Goal: Information Seeking & Learning: Learn about a topic

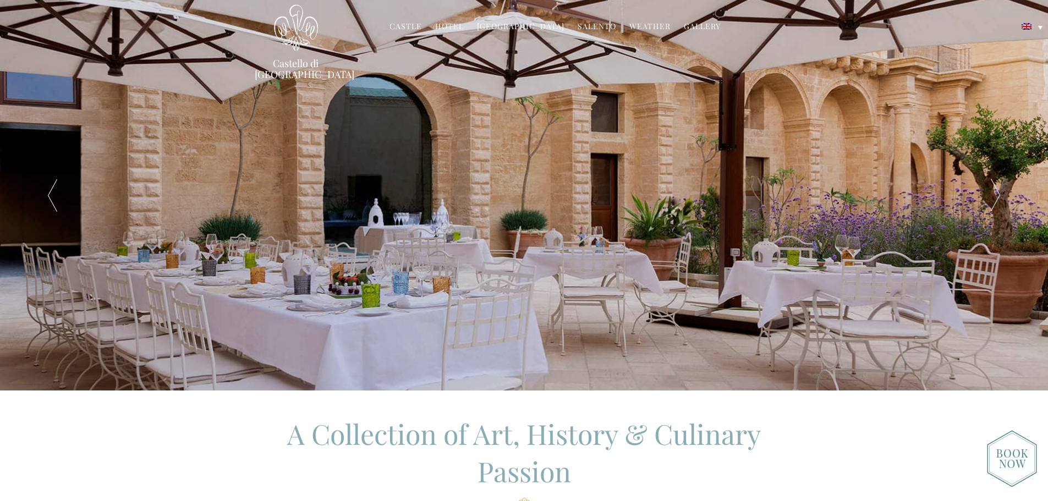
click at [414, 27] on link "Castle" at bounding box center [405, 27] width 32 height 13
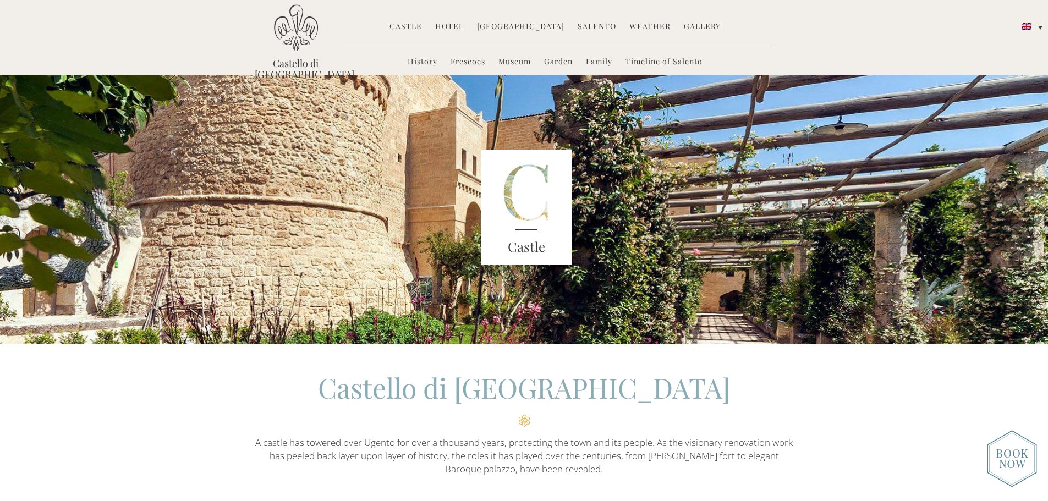
click at [453, 25] on link "Hotel" at bounding box center [449, 27] width 29 height 13
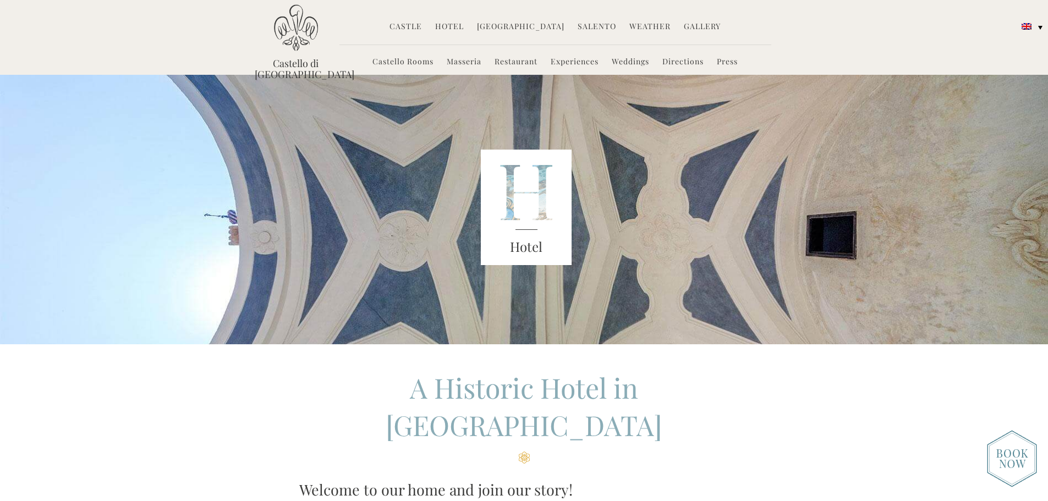
click at [419, 60] on link "Castello Rooms" at bounding box center [402, 62] width 61 height 13
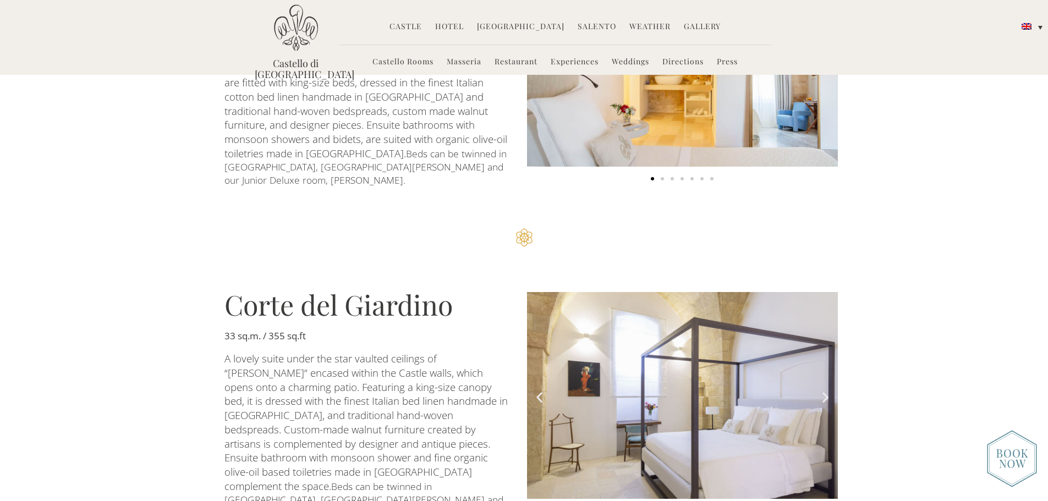
scroll to position [550, 0]
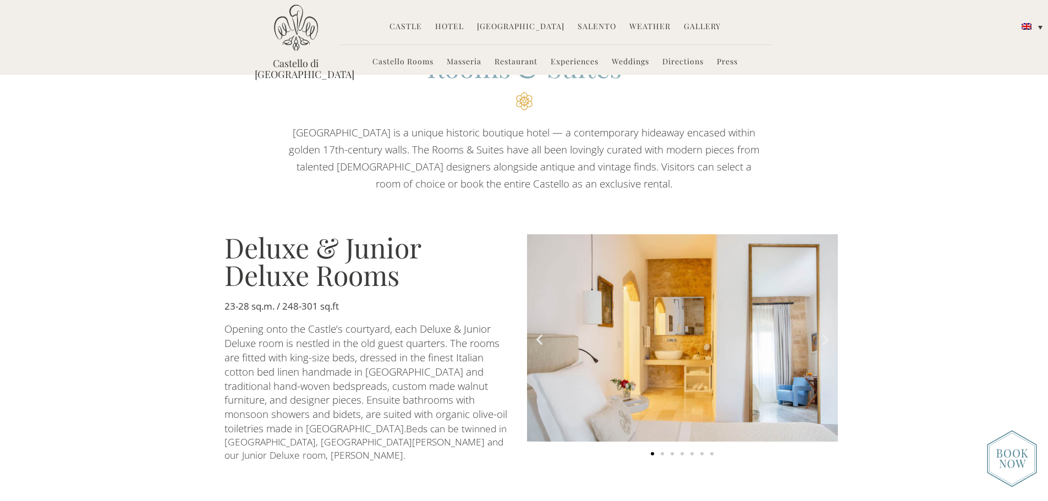
click at [825, 334] on icon "Next slide" at bounding box center [825, 340] width 14 height 14
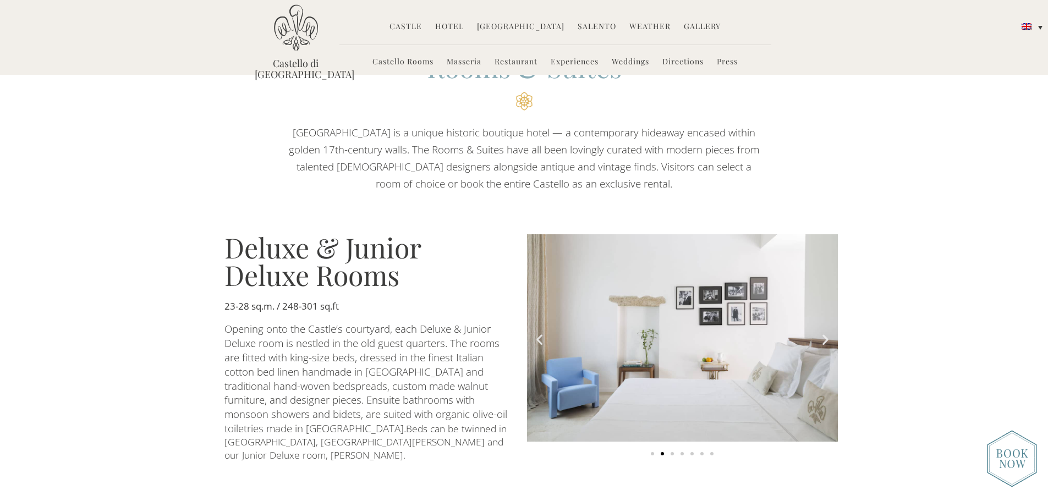
click at [825, 334] on icon "Next slide" at bounding box center [825, 340] width 14 height 14
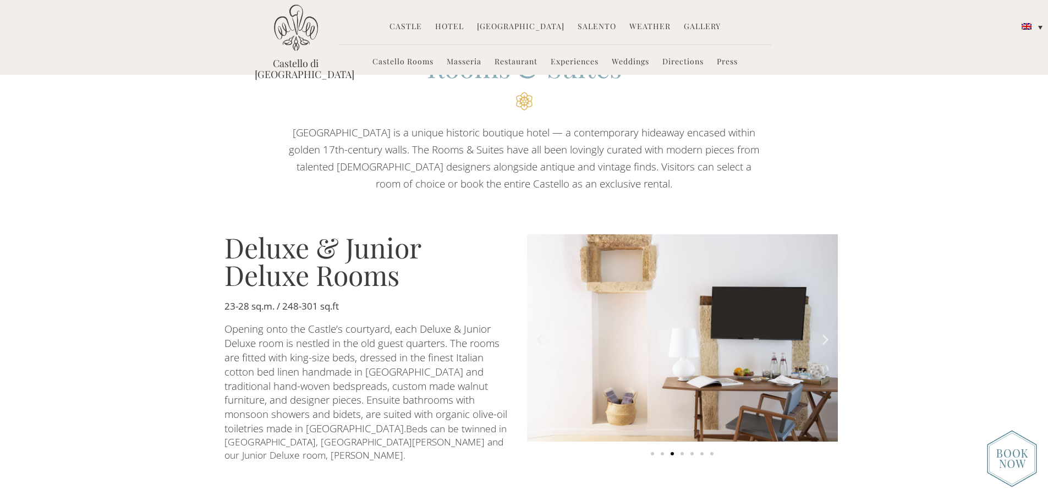
click at [825, 334] on icon "Next slide" at bounding box center [825, 340] width 14 height 14
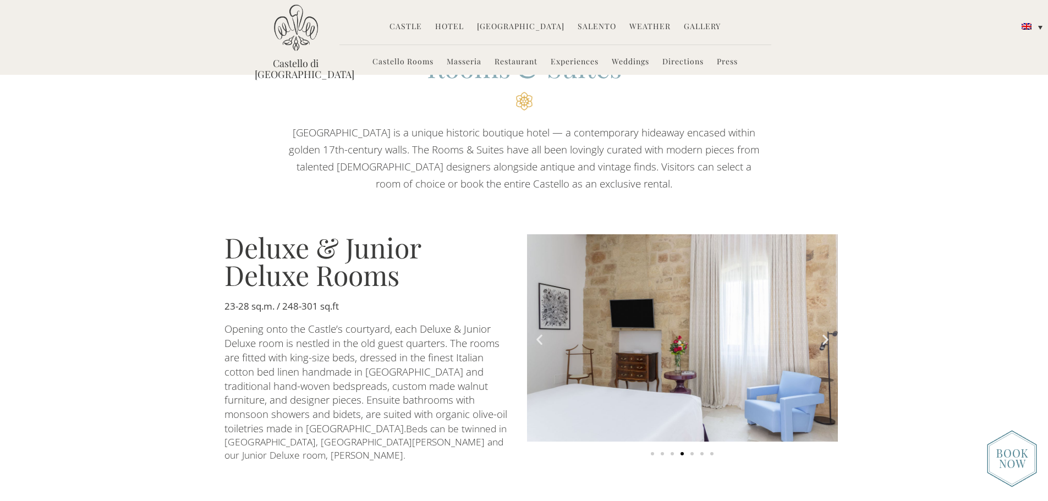
click at [825, 334] on icon "Next slide" at bounding box center [825, 340] width 14 height 14
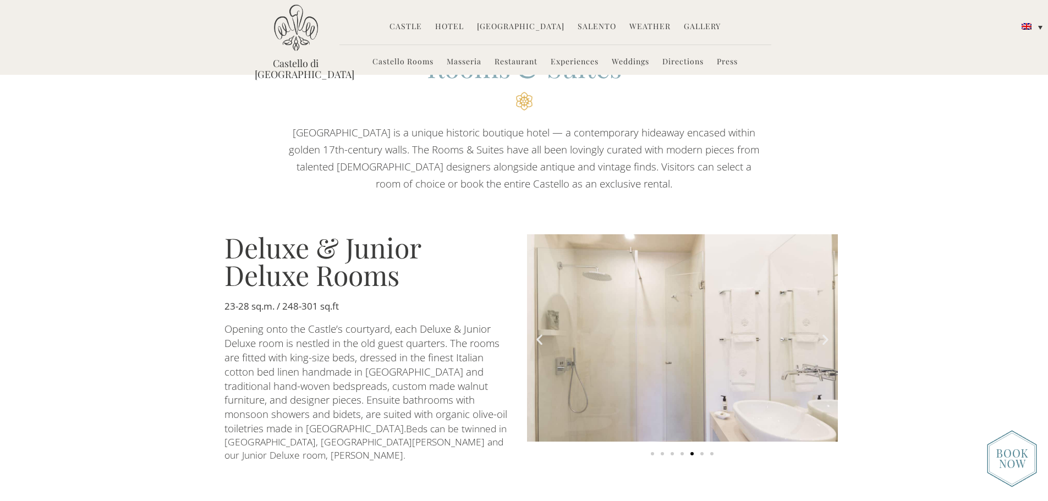
click at [825, 334] on icon "Next slide" at bounding box center [825, 340] width 14 height 14
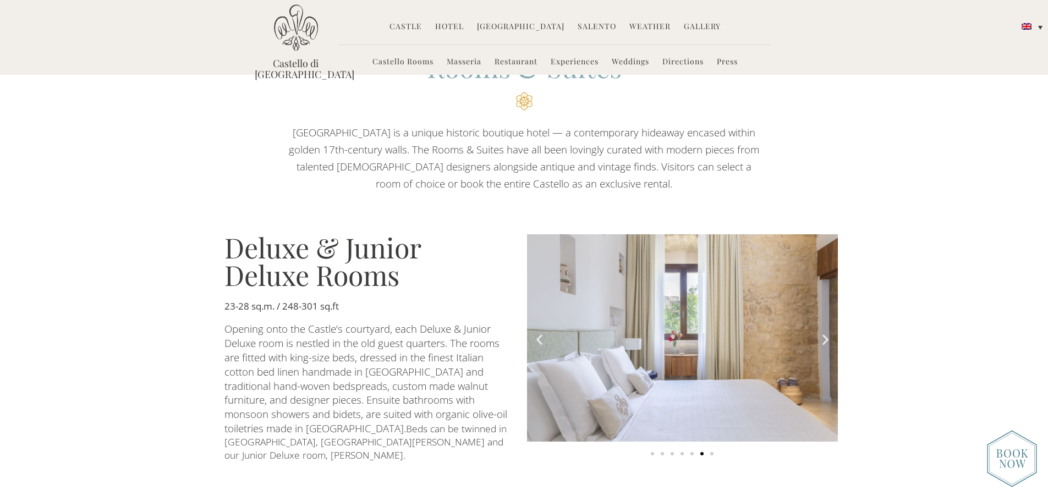
click at [825, 334] on icon "Next slide" at bounding box center [825, 340] width 14 height 14
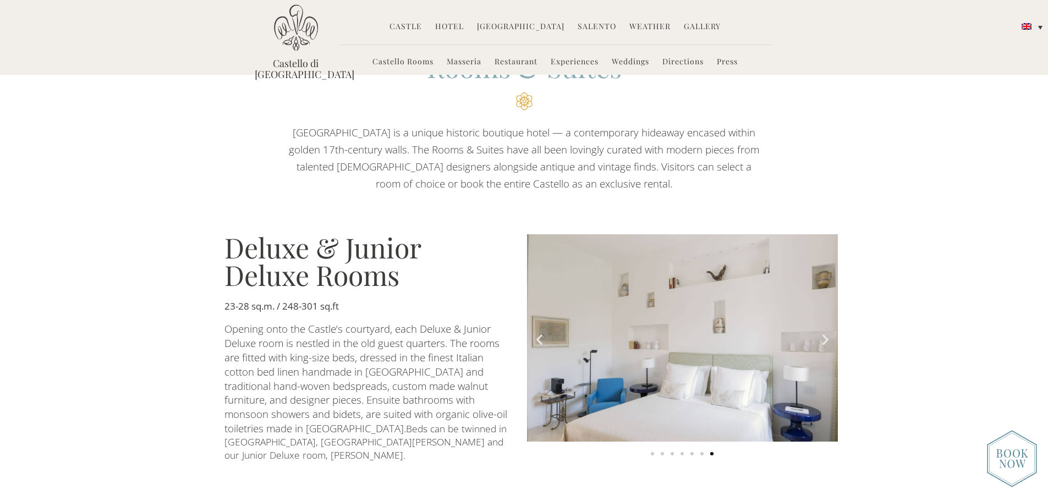
click at [825, 334] on icon "Next slide" at bounding box center [825, 340] width 14 height 14
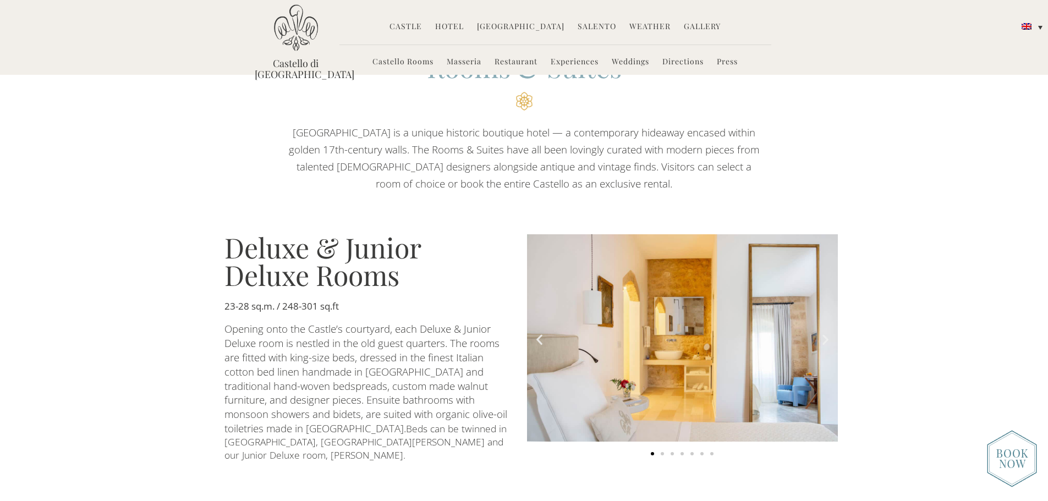
click at [825, 334] on icon "Next slide" at bounding box center [825, 340] width 14 height 14
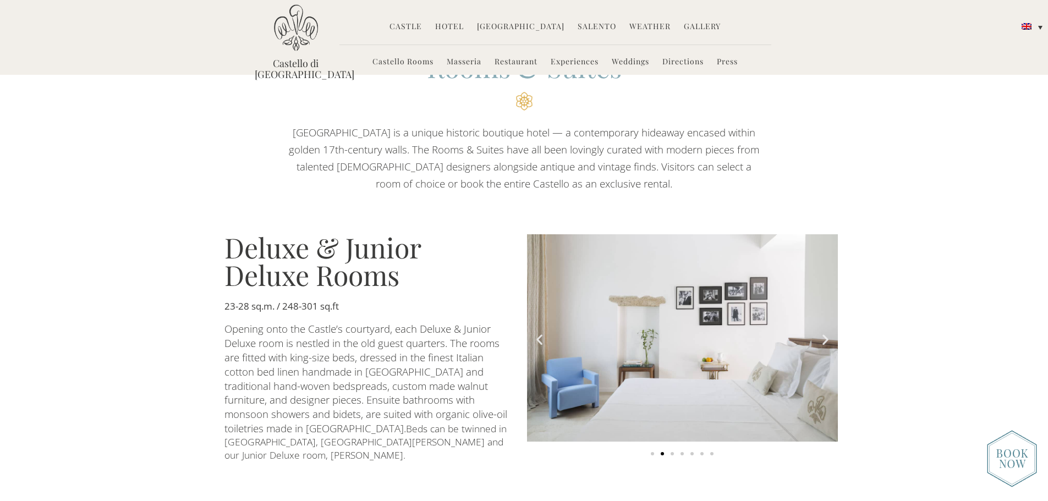
click at [825, 334] on icon "Next slide" at bounding box center [825, 340] width 14 height 14
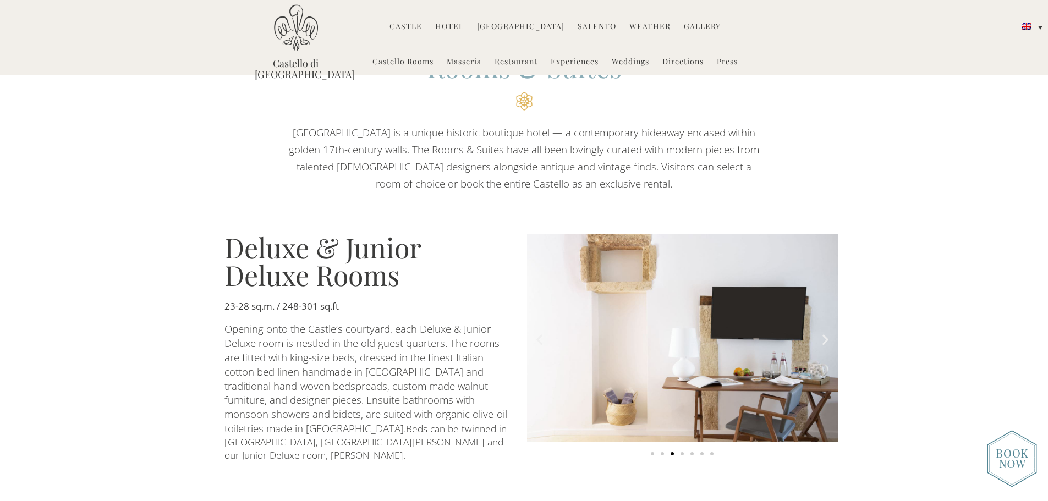
click at [825, 334] on icon "Next slide" at bounding box center [825, 340] width 14 height 14
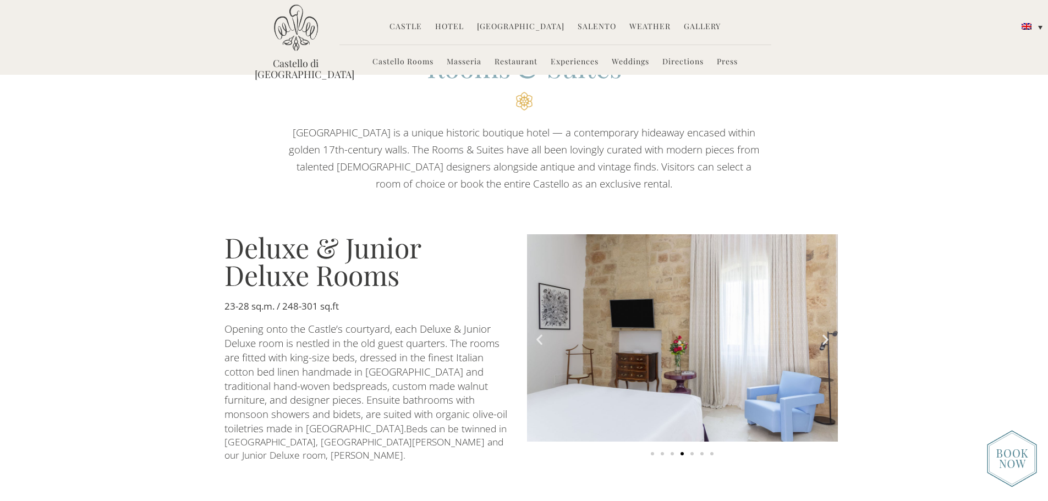
click at [825, 334] on icon "Next slide" at bounding box center [825, 340] width 14 height 14
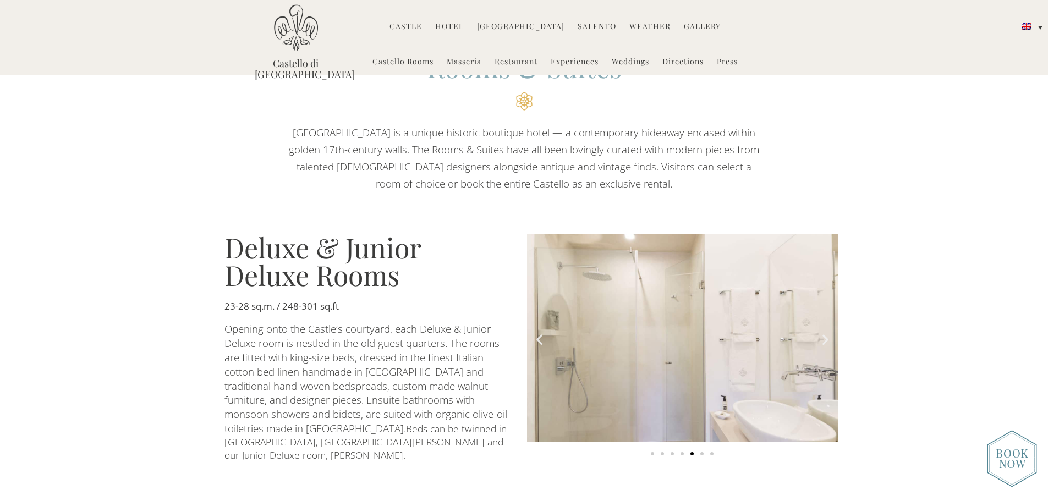
click at [824, 335] on icon "Next slide" at bounding box center [825, 340] width 14 height 14
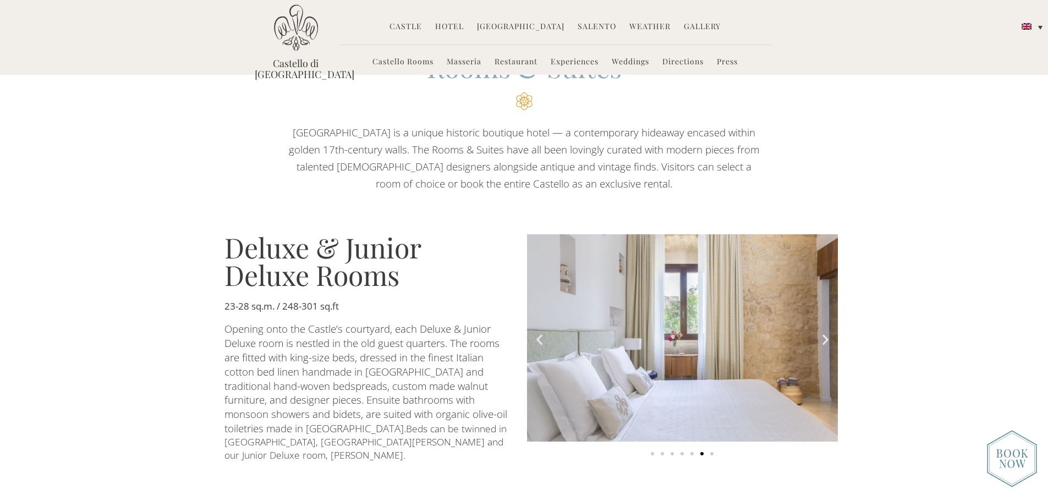
click at [824, 335] on icon "Next slide" at bounding box center [825, 340] width 14 height 14
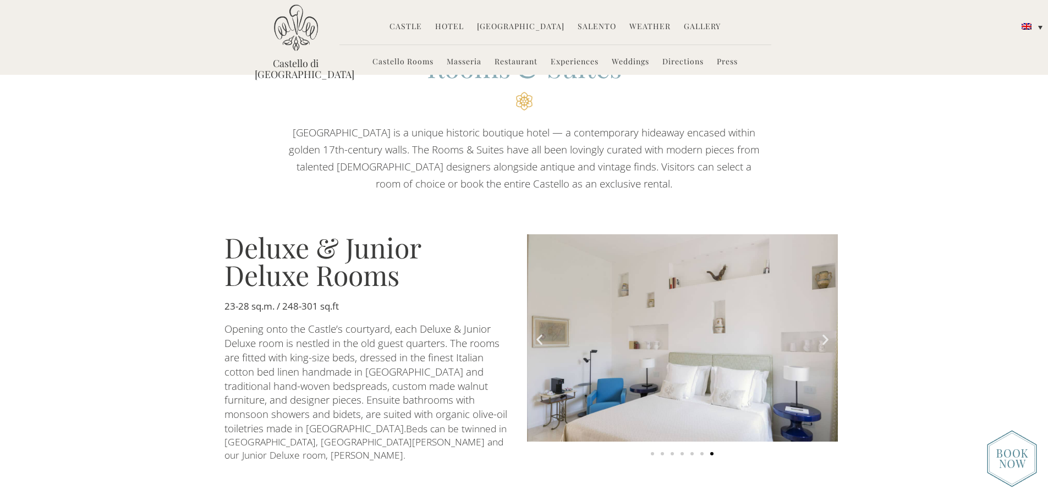
click at [824, 335] on icon "Next slide" at bounding box center [825, 340] width 14 height 14
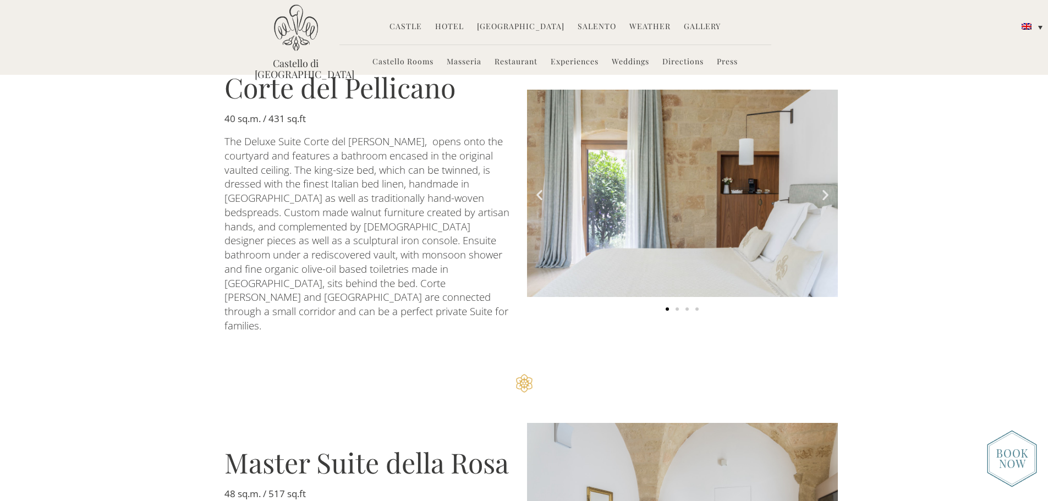
scroll to position [1100, 0]
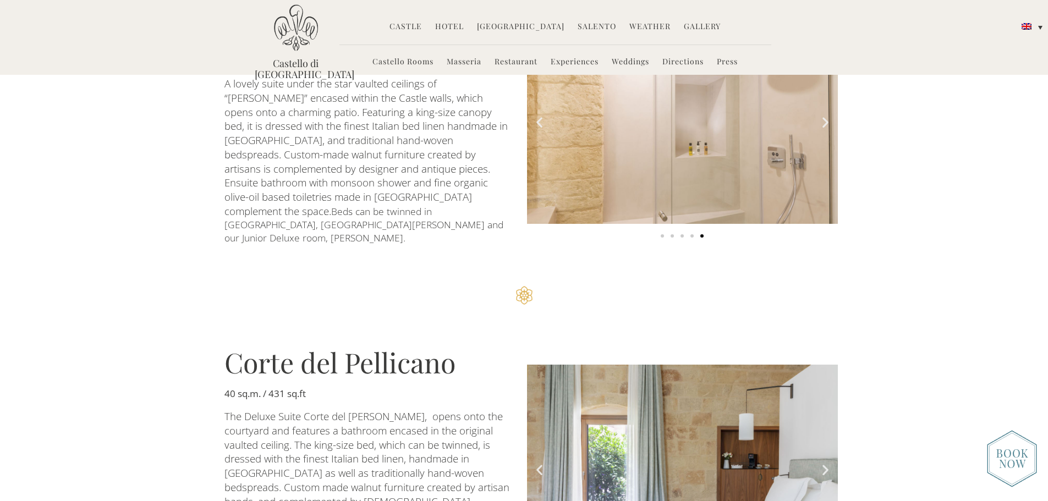
click at [828, 463] on icon "Next slide" at bounding box center [825, 470] width 14 height 14
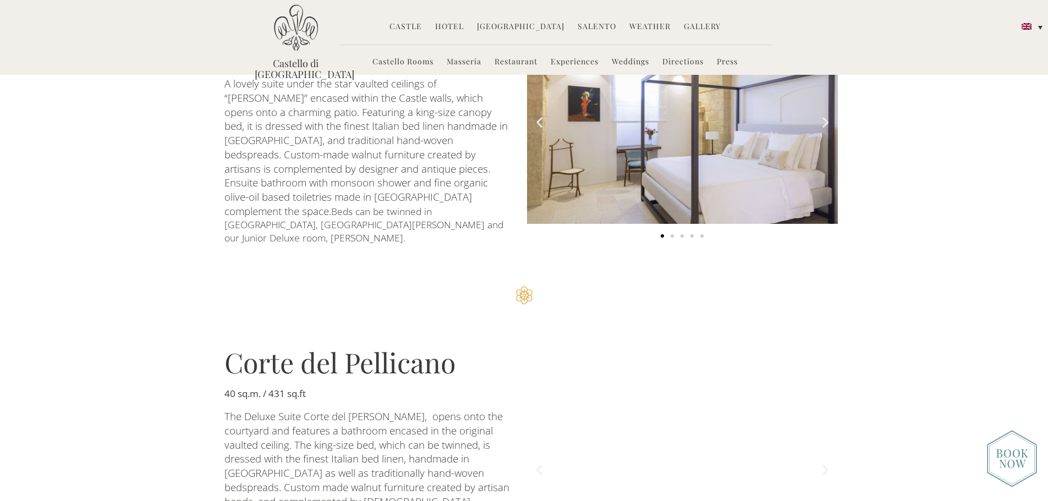
click at [825, 463] on icon "Next slide" at bounding box center [825, 470] width 14 height 14
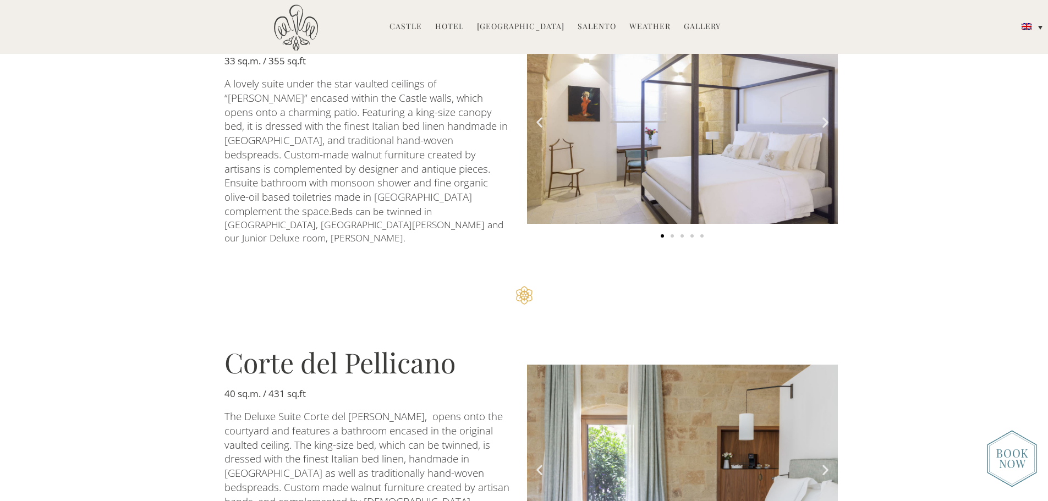
scroll to position [1650, 0]
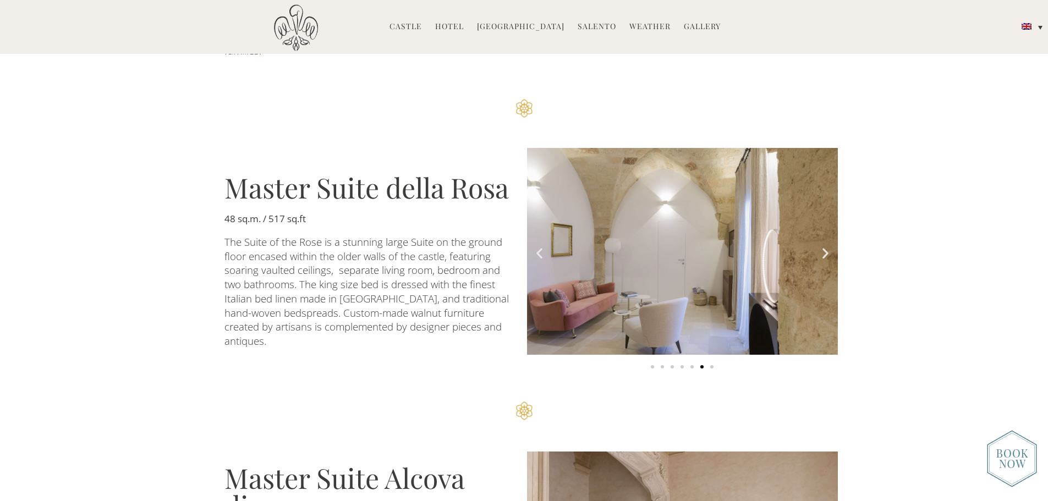
click at [824, 246] on icon "Next slide" at bounding box center [825, 253] width 14 height 14
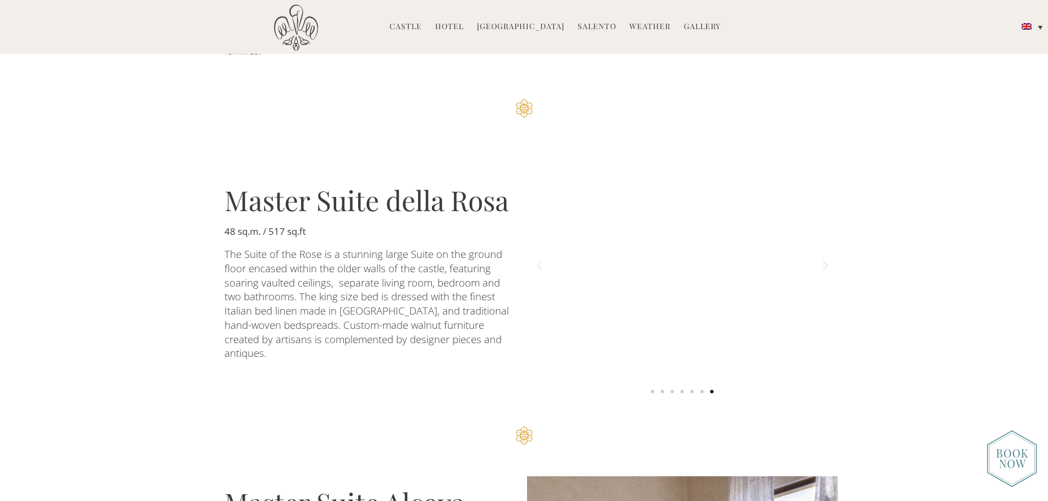
click at [825, 258] on icon "Next slide" at bounding box center [825, 265] width 14 height 14
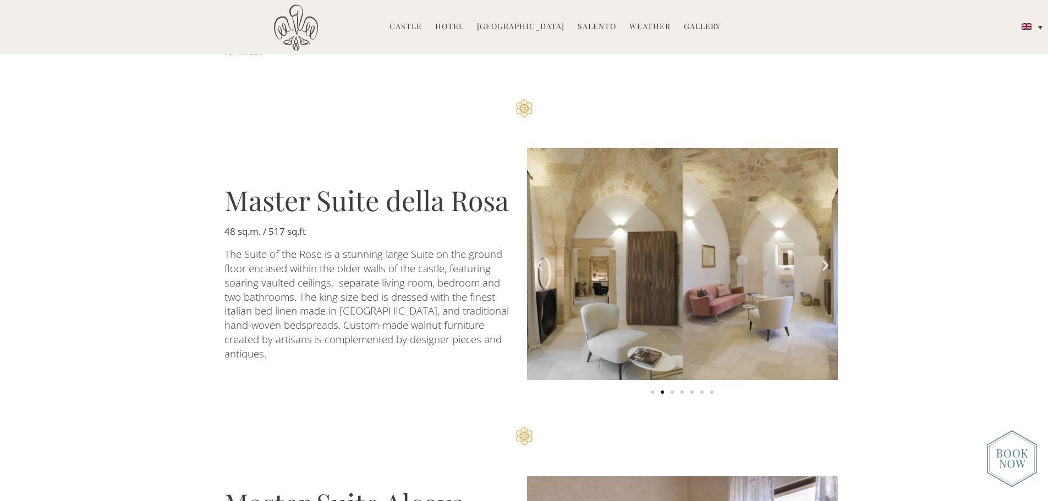
click at [825, 258] on icon "Next slide" at bounding box center [825, 265] width 14 height 14
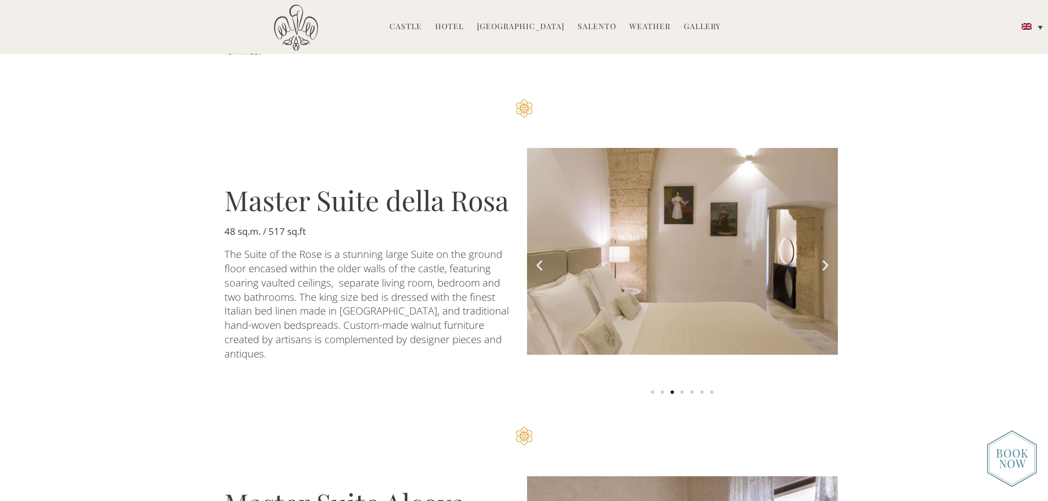
click at [825, 258] on icon "Next slide" at bounding box center [825, 265] width 14 height 14
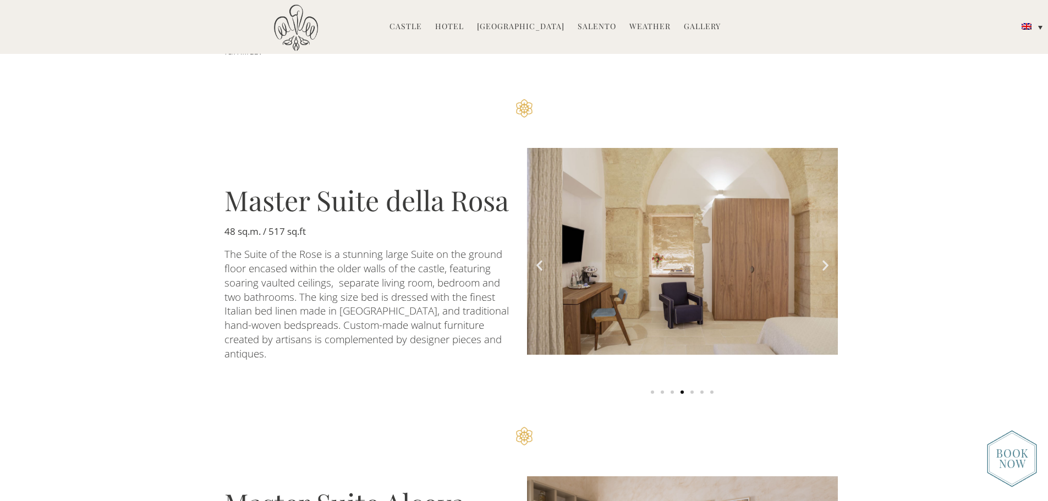
click at [825, 258] on icon "Next slide" at bounding box center [825, 265] width 14 height 14
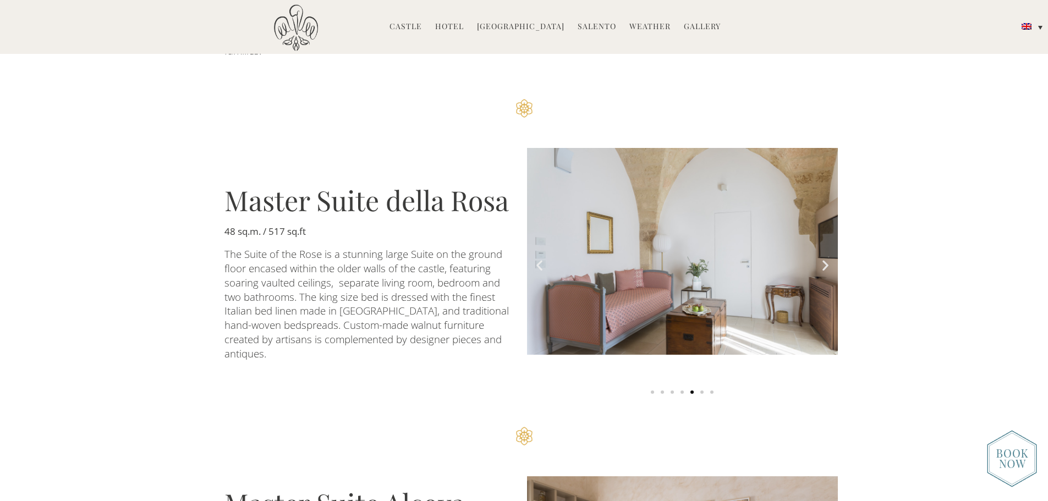
click at [825, 258] on icon "Next slide" at bounding box center [825, 265] width 14 height 14
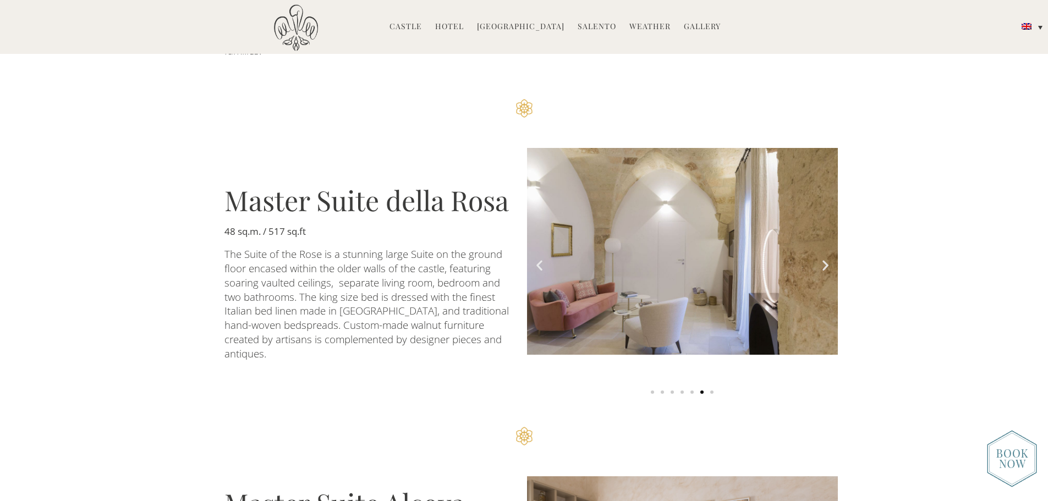
click at [825, 258] on icon "Next slide" at bounding box center [825, 265] width 14 height 14
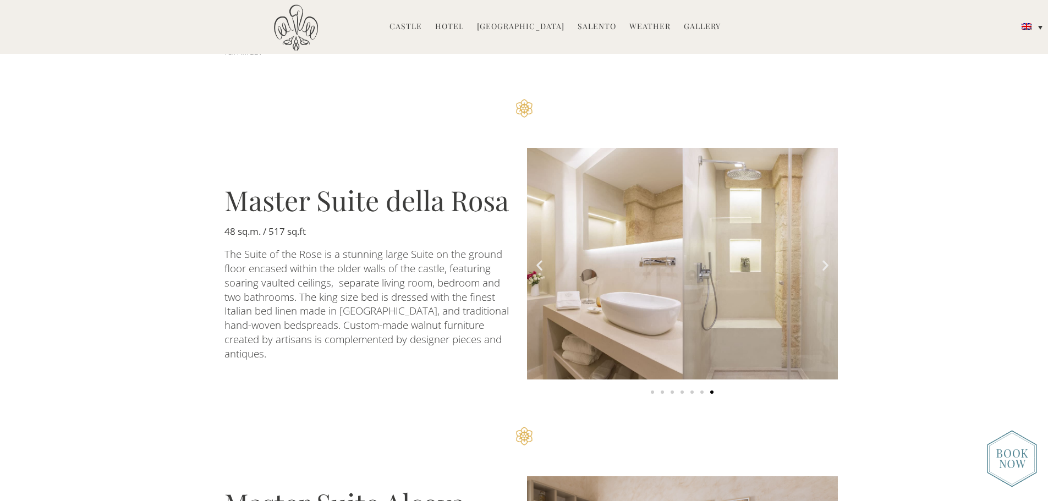
scroll to position [1925, 0]
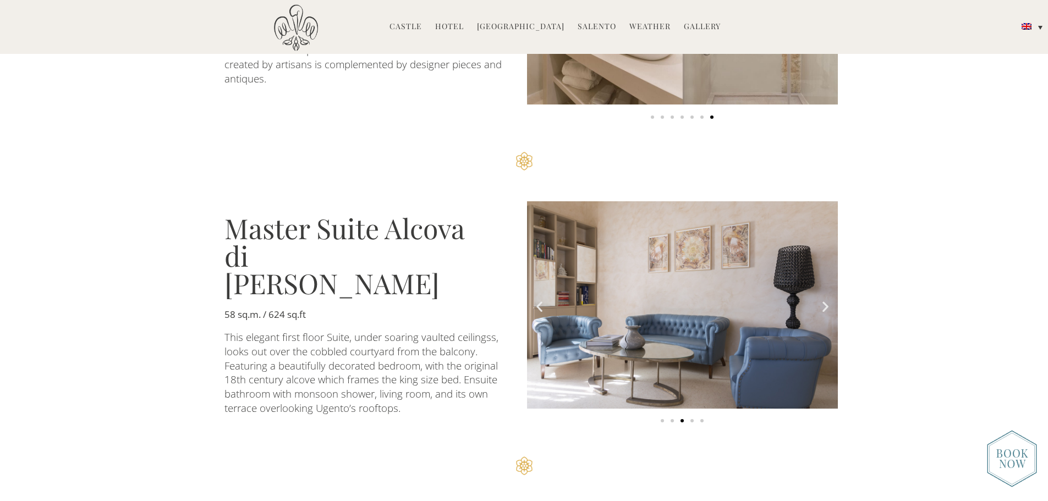
click at [822, 300] on icon "Next slide" at bounding box center [825, 307] width 14 height 14
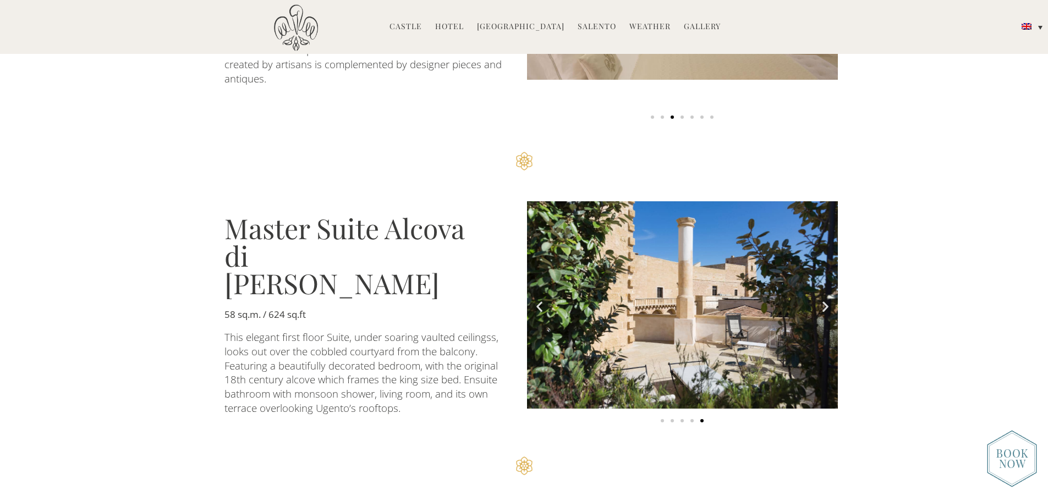
click at [825, 300] on icon "Next slide" at bounding box center [825, 307] width 14 height 14
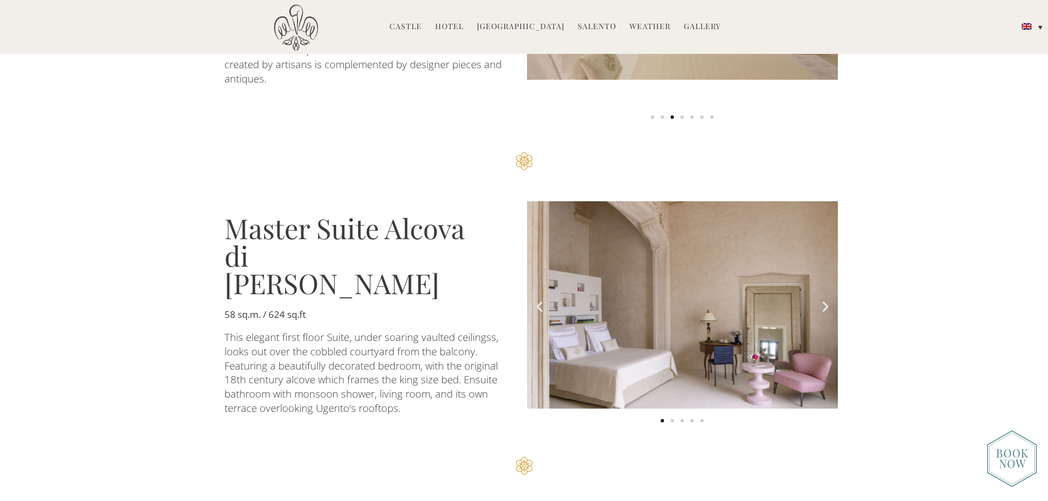
click at [825, 300] on icon "Next slide" at bounding box center [825, 307] width 14 height 14
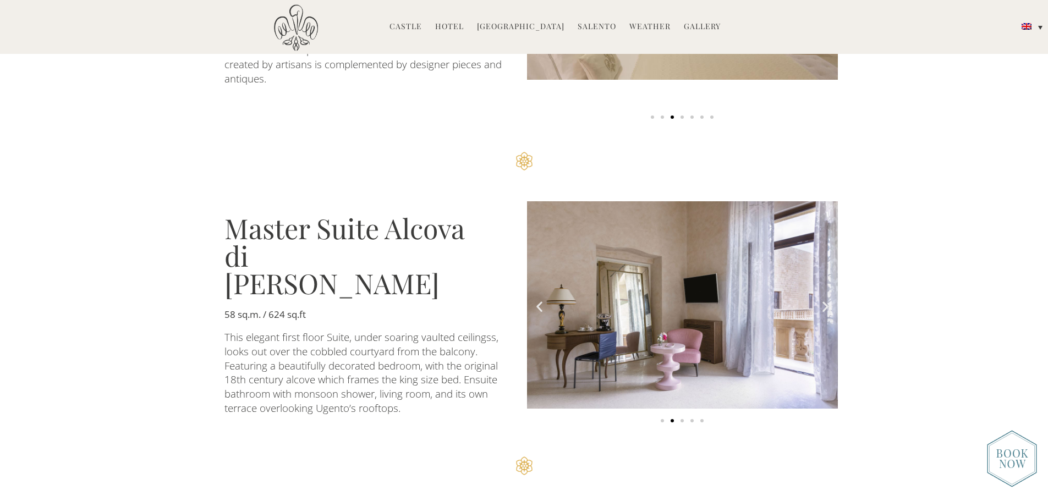
click at [825, 300] on icon "Next slide" at bounding box center [825, 307] width 14 height 14
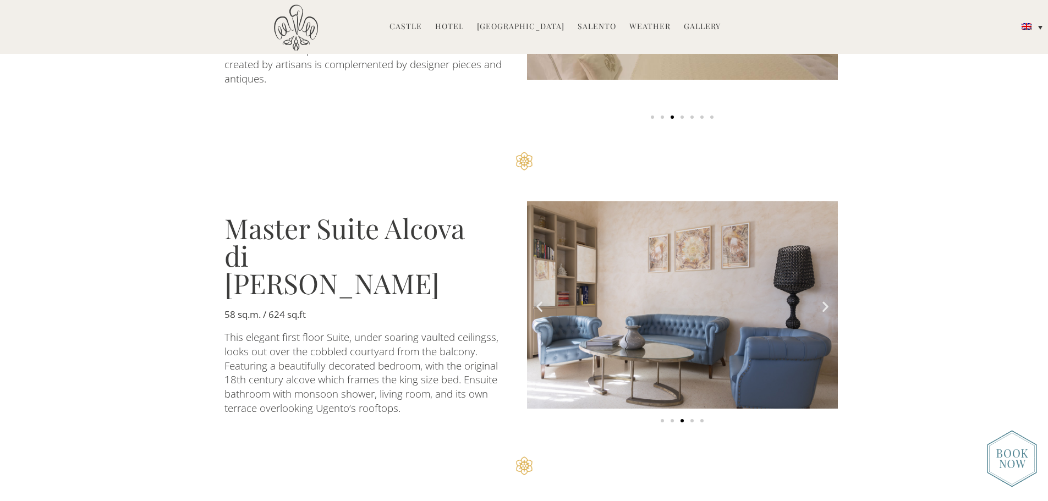
click at [825, 300] on icon "Next slide" at bounding box center [825, 307] width 14 height 14
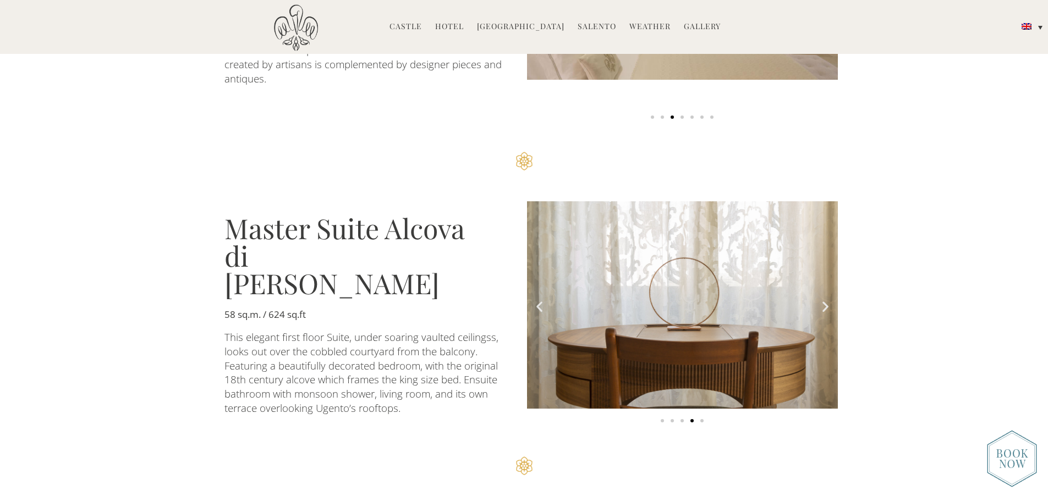
click at [825, 300] on icon "Next slide" at bounding box center [825, 307] width 14 height 14
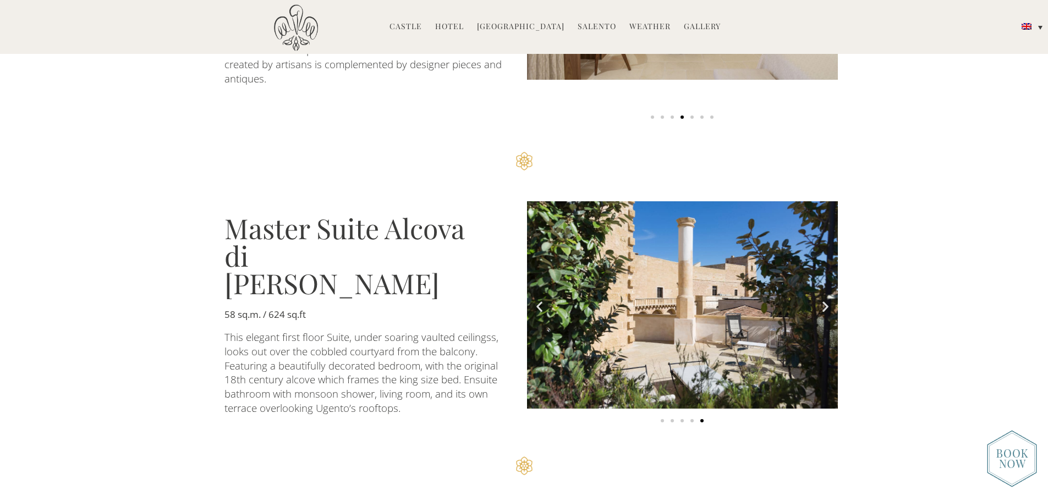
click at [825, 300] on icon "Next slide" at bounding box center [825, 307] width 14 height 14
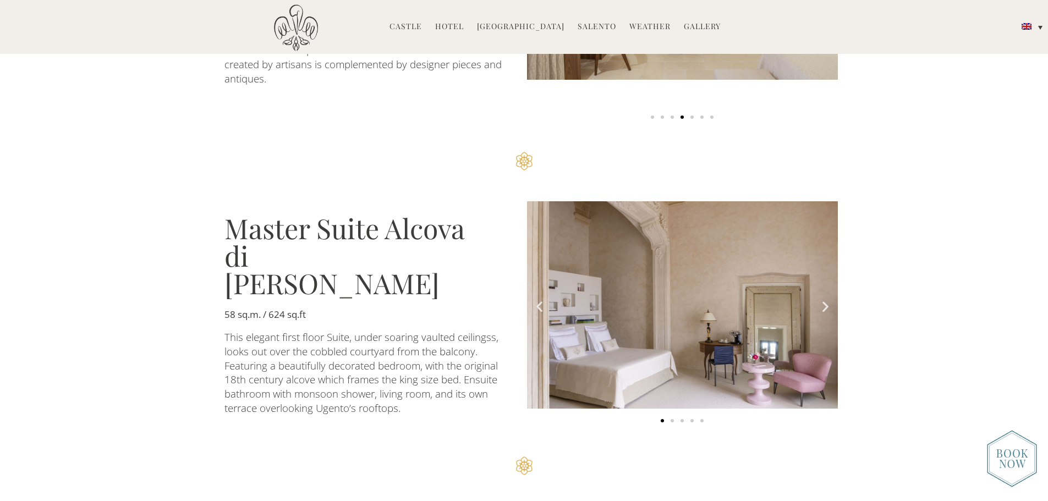
click at [825, 300] on icon "Next slide" at bounding box center [825, 307] width 14 height 14
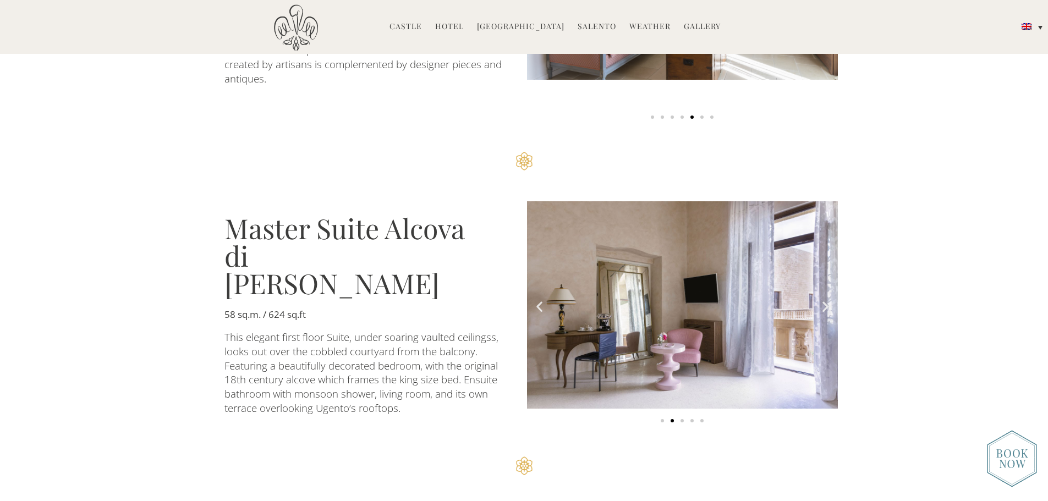
click at [825, 300] on icon "Next slide" at bounding box center [825, 307] width 14 height 14
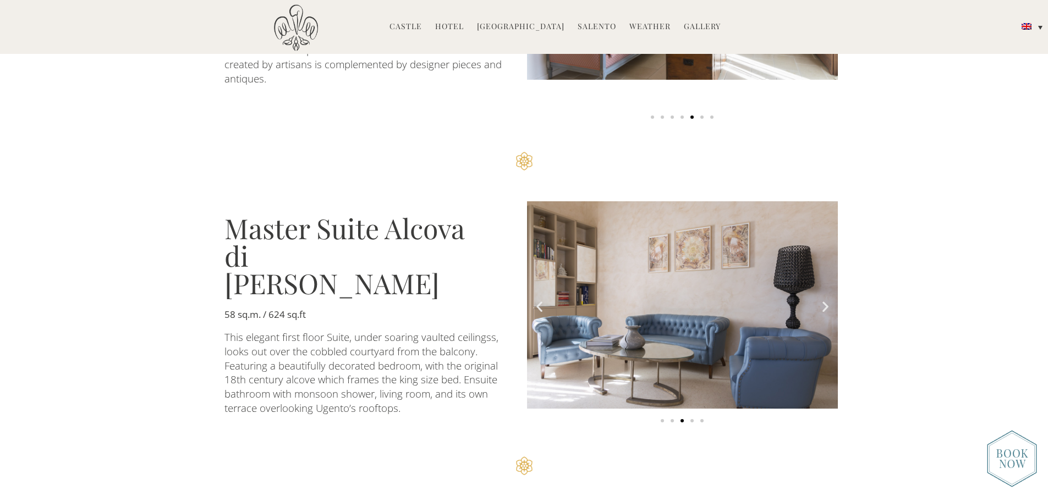
click at [825, 300] on icon "Next slide" at bounding box center [825, 307] width 14 height 14
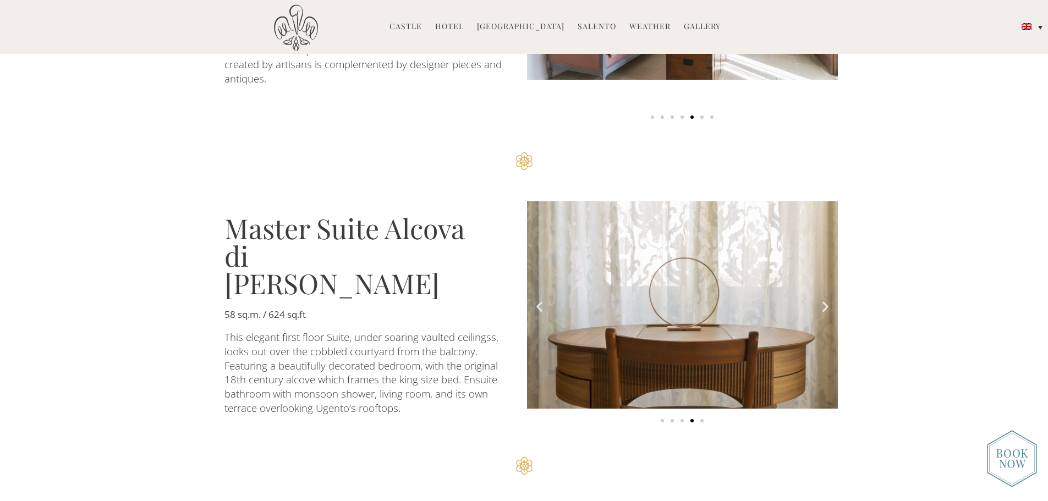
click at [825, 300] on icon "Next slide" at bounding box center [825, 307] width 14 height 14
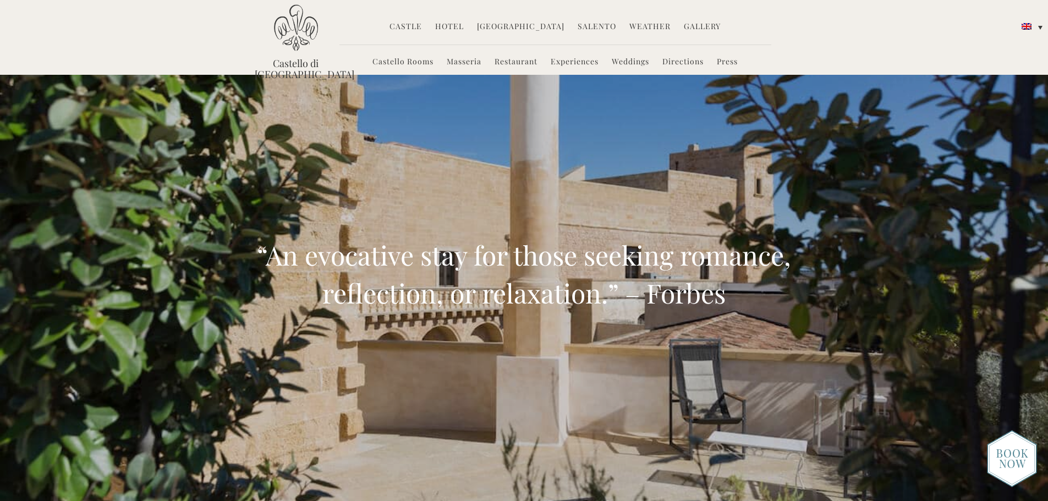
scroll to position [0, 0]
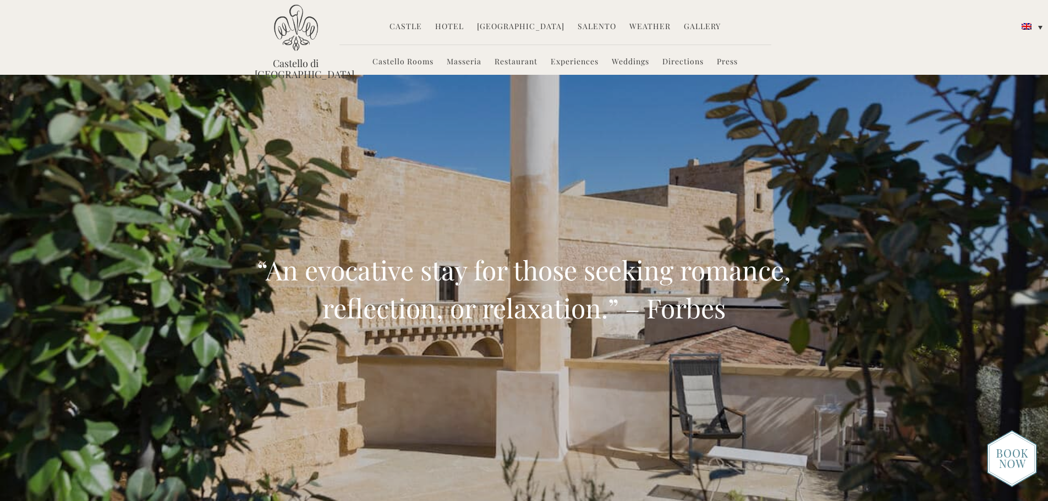
click at [401, 60] on link "Castello Rooms" at bounding box center [402, 62] width 61 height 13
click at [458, 59] on link "Masseria" at bounding box center [464, 62] width 35 height 13
click at [463, 29] on link "Hotel" at bounding box center [449, 27] width 29 height 13
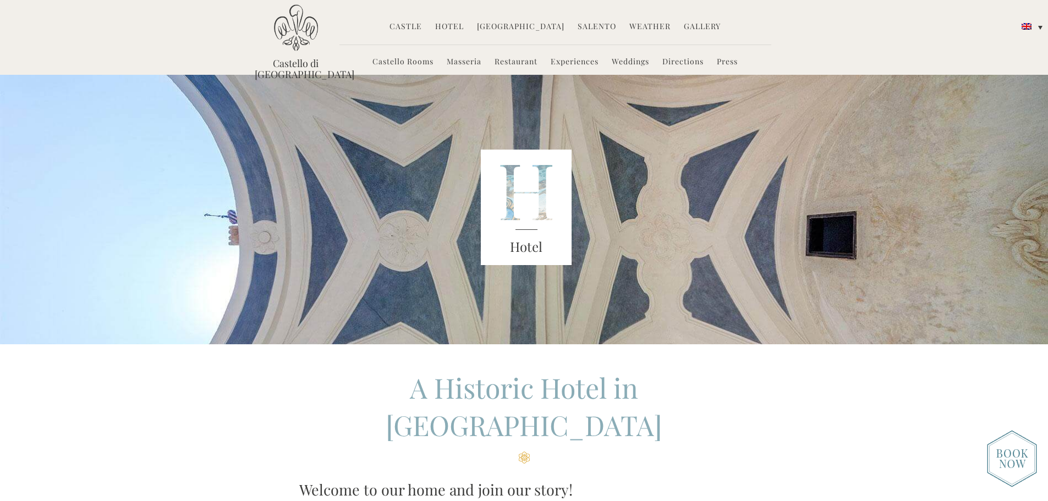
click at [696, 25] on link "Gallery" at bounding box center [702, 27] width 37 height 13
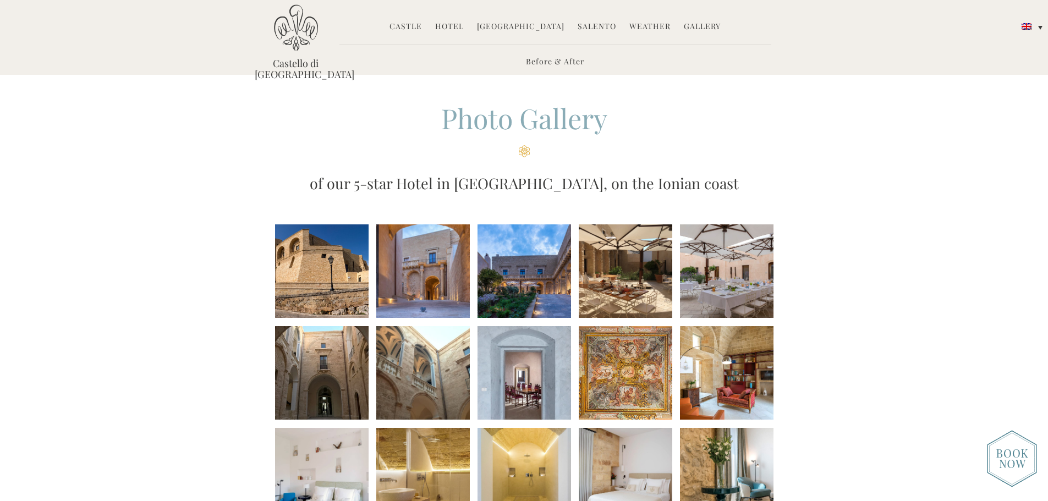
click at [300, 262] on li at bounding box center [321, 270] width 93 height 93
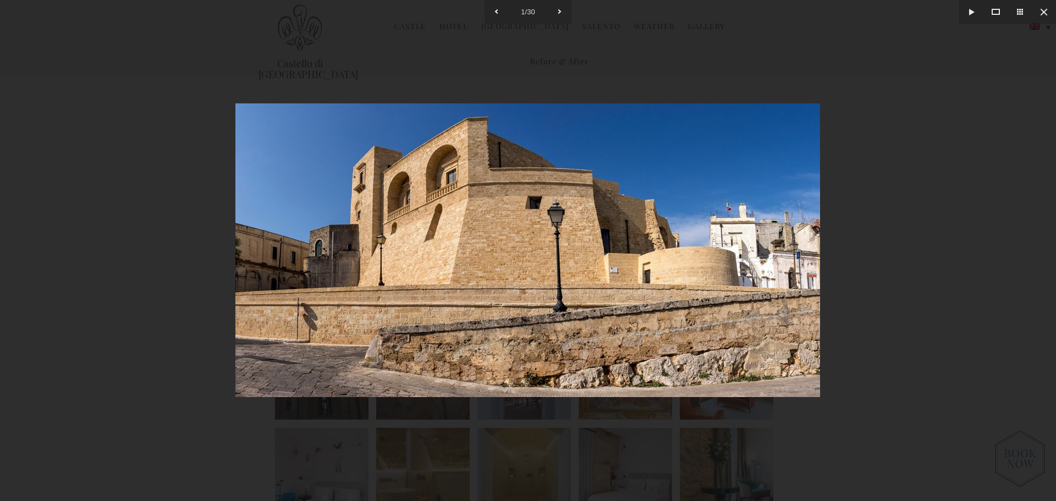
click at [908, 271] on div at bounding box center [528, 250] width 1056 height 501
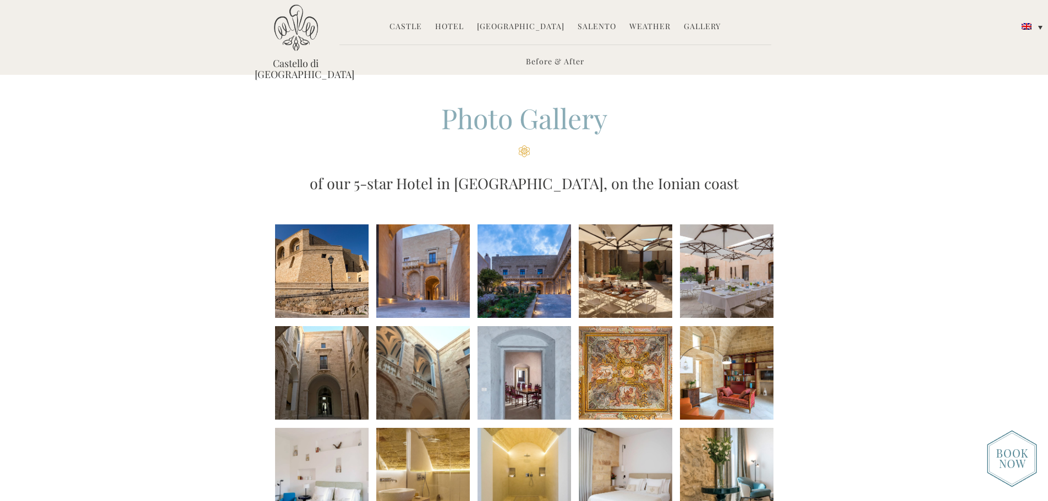
click at [298, 271] on li at bounding box center [321, 270] width 93 height 93
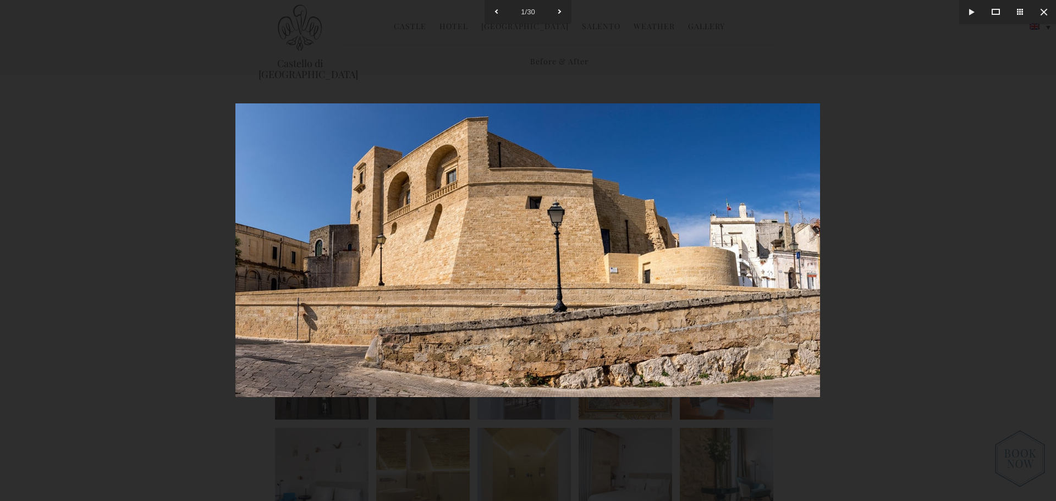
click at [612, 335] on img at bounding box center [527, 250] width 585 height 294
click at [682, 331] on img at bounding box center [527, 250] width 585 height 294
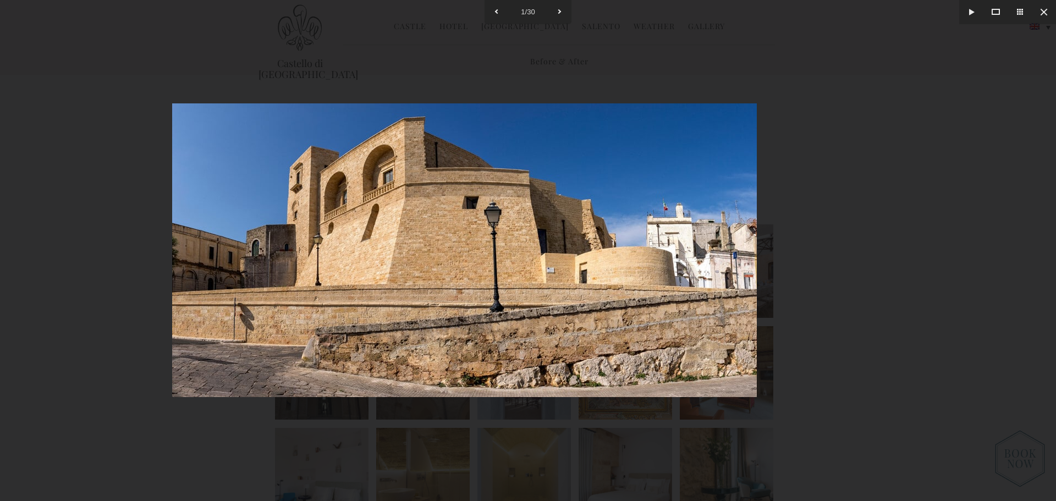
drag, startPoint x: 712, startPoint y: 307, endPoint x: 544, endPoint y: 304, distance: 168.3
click at [544, 304] on img at bounding box center [464, 250] width 585 height 294
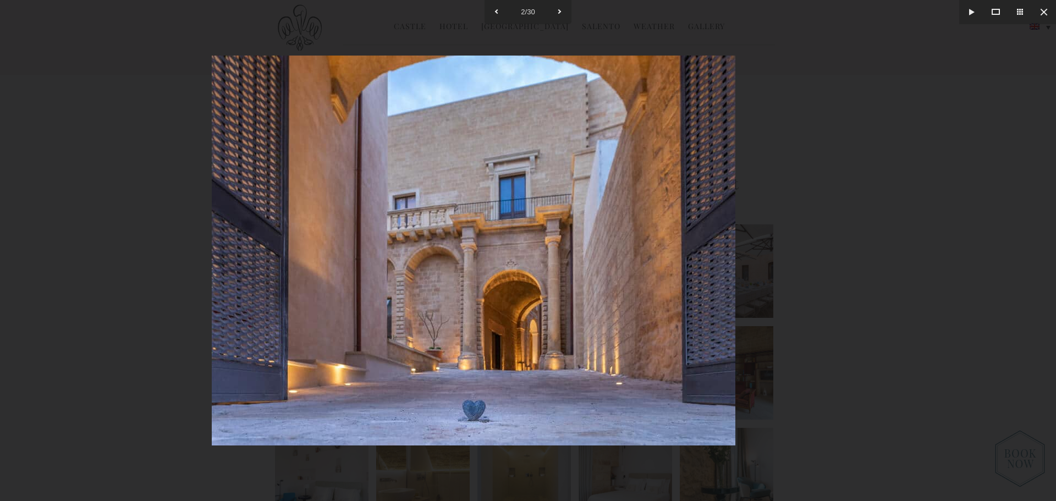
drag, startPoint x: 704, startPoint y: 304, endPoint x: 445, endPoint y: 305, distance: 258.5
click at [438, 305] on img at bounding box center [474, 251] width 524 height 390
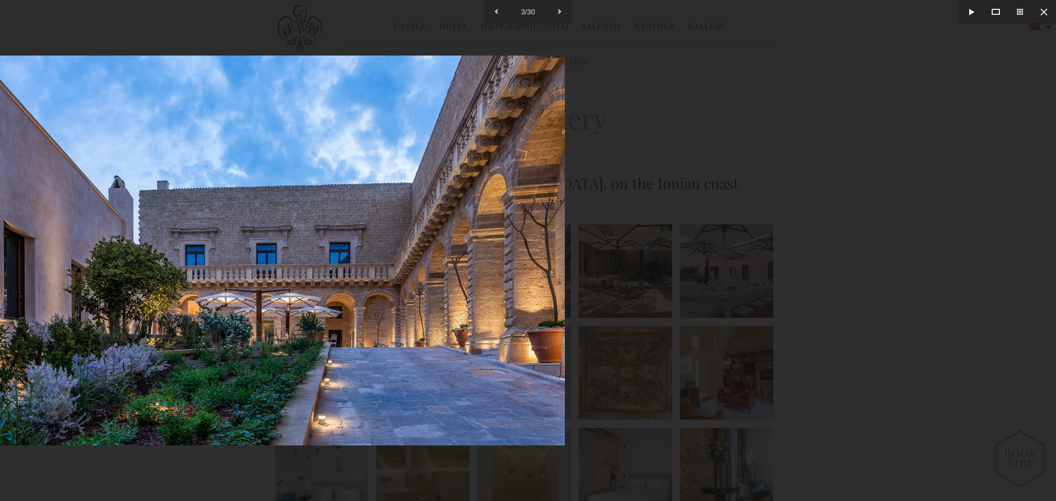
drag, startPoint x: 614, startPoint y: 322, endPoint x: 332, endPoint y: 299, distance: 283.1
click at [338, 300] on img at bounding box center [274, 251] width 581 height 390
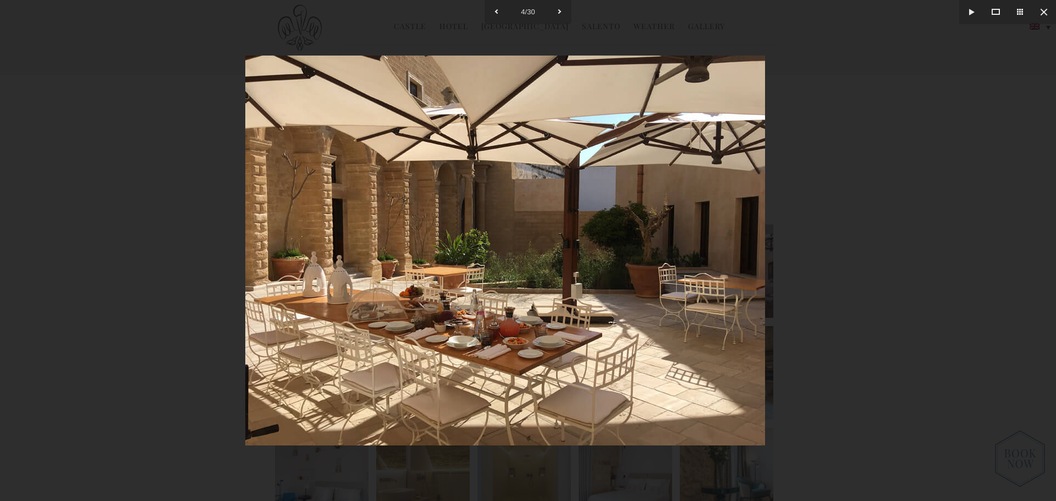
drag, startPoint x: 625, startPoint y: 313, endPoint x: 309, endPoint y: 280, distance: 317.9
click at [309, 280] on img at bounding box center [505, 251] width 520 height 390
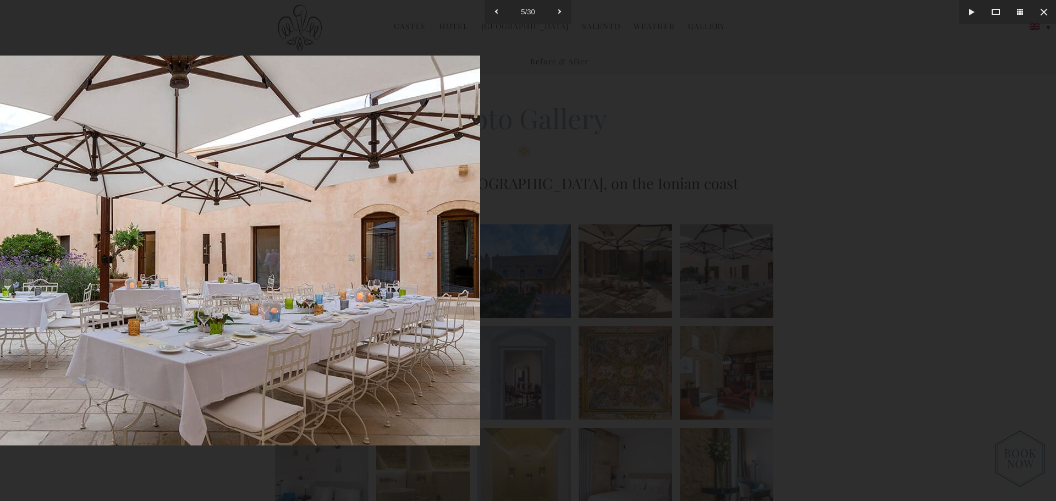
drag, startPoint x: 500, startPoint y: 293, endPoint x: 277, endPoint y: 291, distance: 223.8
click at [279, 291] on img at bounding box center [188, 251] width 585 height 390
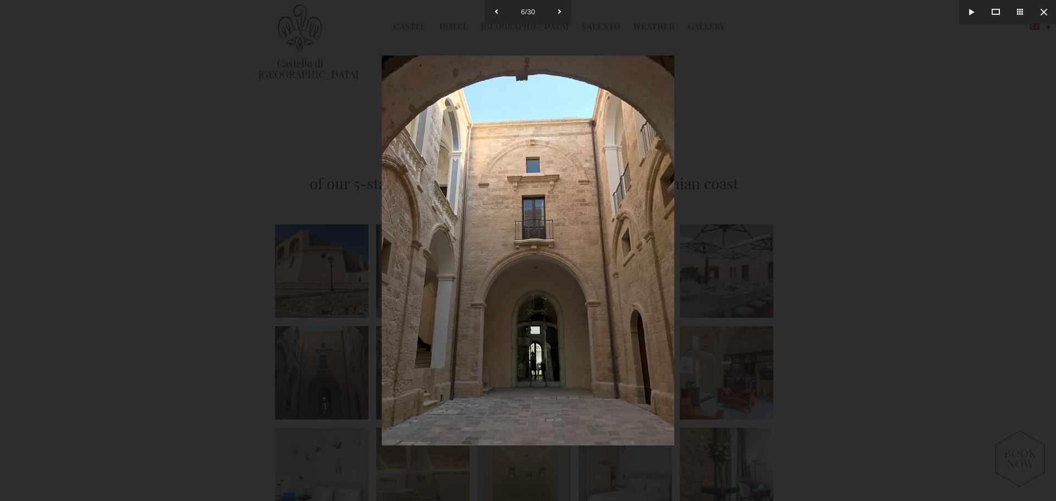
drag, startPoint x: 613, startPoint y: 316, endPoint x: 238, endPoint y: 299, distance: 374.9
click at [382, 299] on img at bounding box center [528, 251] width 293 height 390
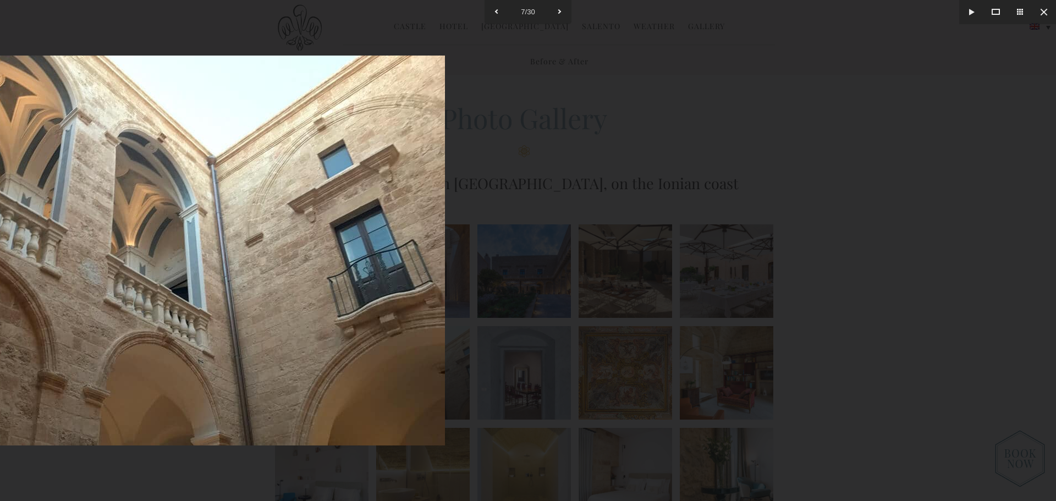
drag, startPoint x: 544, startPoint y: 313, endPoint x: 269, endPoint y: 303, distance: 275.2
click at [269, 304] on img at bounding box center [152, 251] width 585 height 390
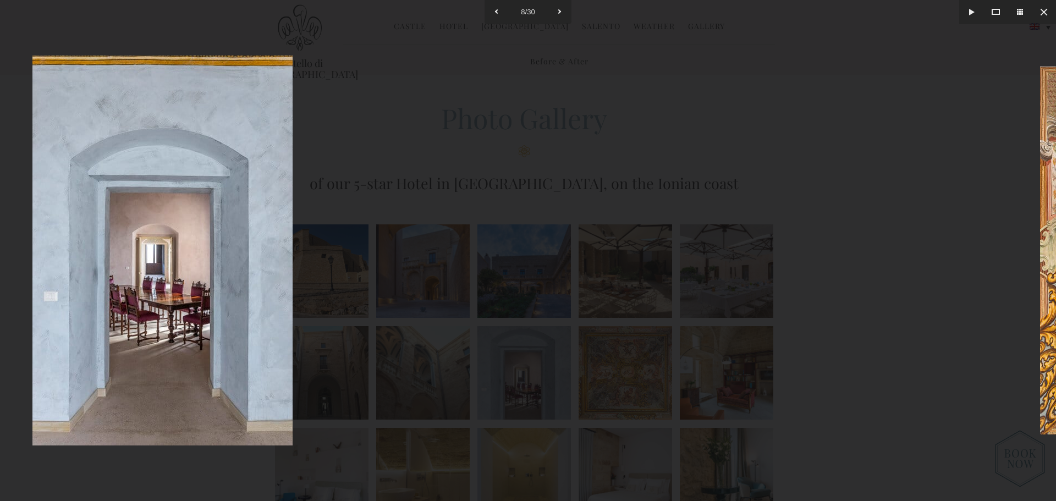
drag, startPoint x: 681, startPoint y: 324, endPoint x: 278, endPoint y: 311, distance: 403.3
click at [296, 315] on div at bounding box center [163, 250] width 1056 height 501
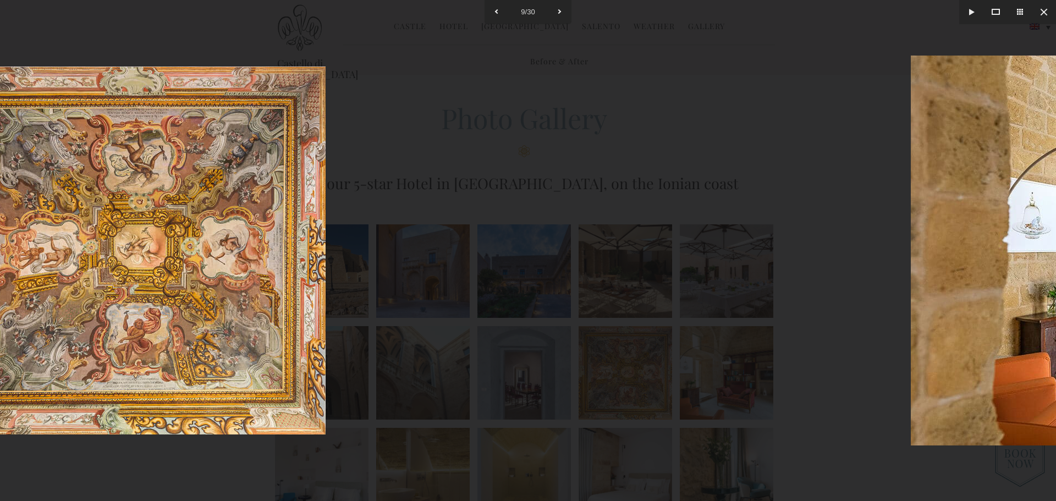
drag, startPoint x: 353, startPoint y: 303, endPoint x: 251, endPoint y: 295, distance: 102.0
click at [251, 295] on img at bounding box center [131, 251] width 390 height 368
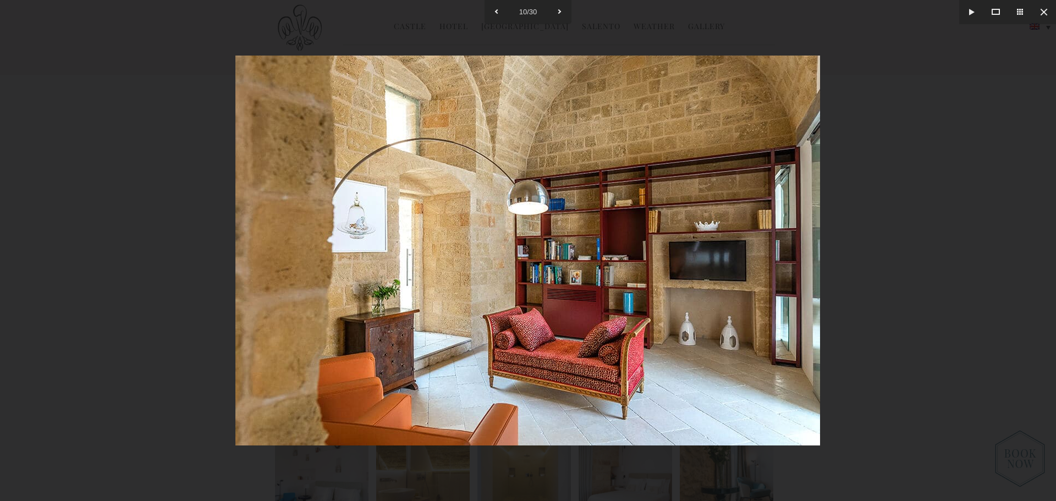
drag, startPoint x: 630, startPoint y: 319, endPoint x: 203, endPoint y: 282, distance: 428.4
click at [235, 282] on img at bounding box center [527, 251] width 585 height 390
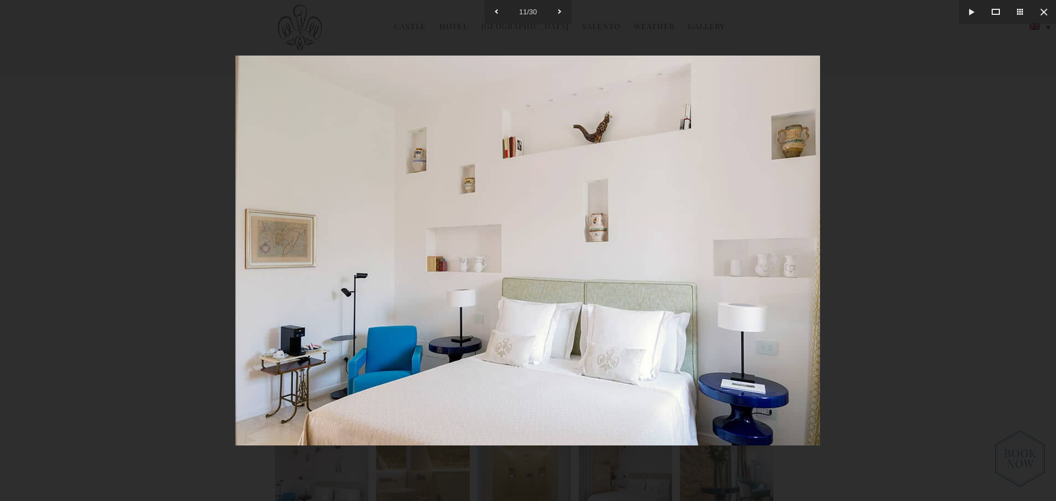
drag, startPoint x: 652, startPoint y: 304, endPoint x: 110, endPoint y: 267, distance: 543.5
click at [235, 268] on img at bounding box center [527, 251] width 585 height 390
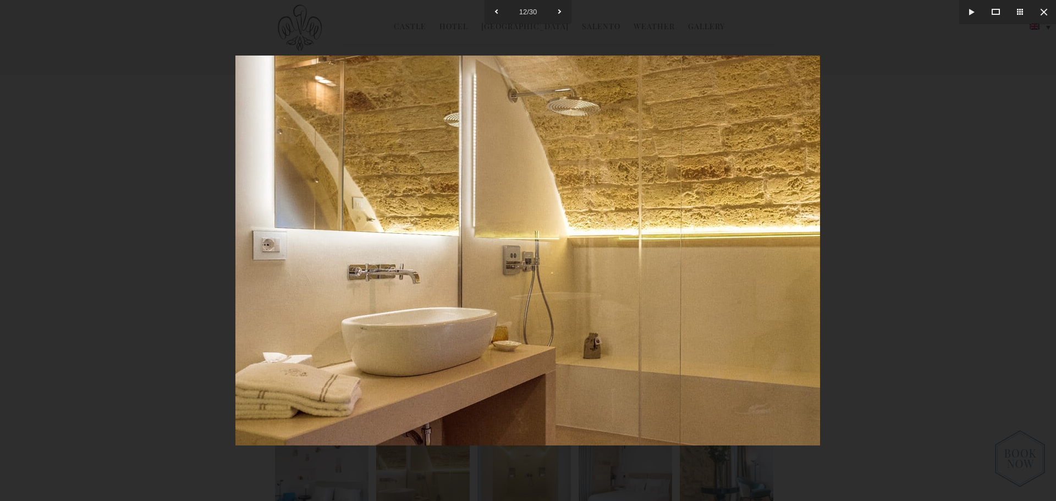
drag, startPoint x: 612, startPoint y: 295, endPoint x: 117, endPoint y: 260, distance: 496.2
click at [235, 260] on img at bounding box center [527, 251] width 585 height 390
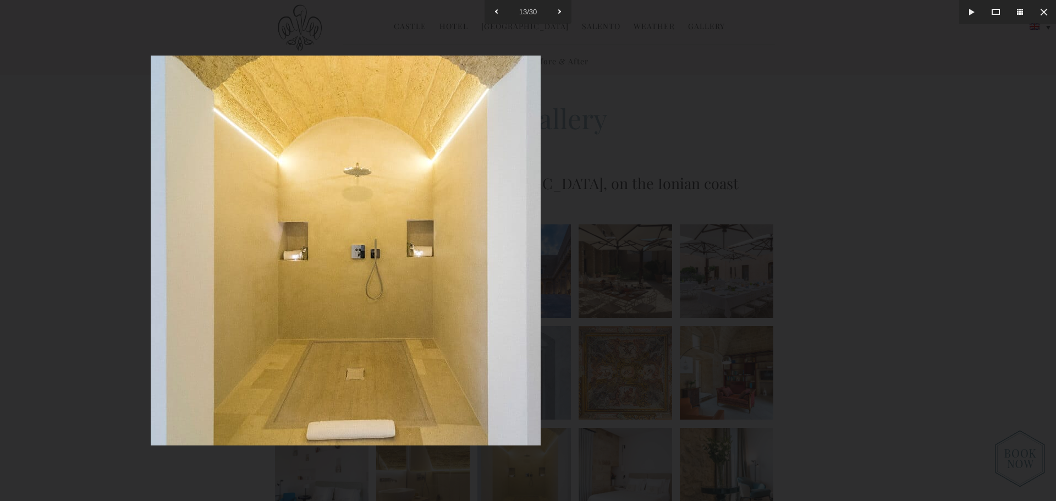
drag, startPoint x: 389, startPoint y: 277, endPoint x: 147, endPoint y: 256, distance: 242.9
click at [151, 257] on img at bounding box center [346, 251] width 390 height 390
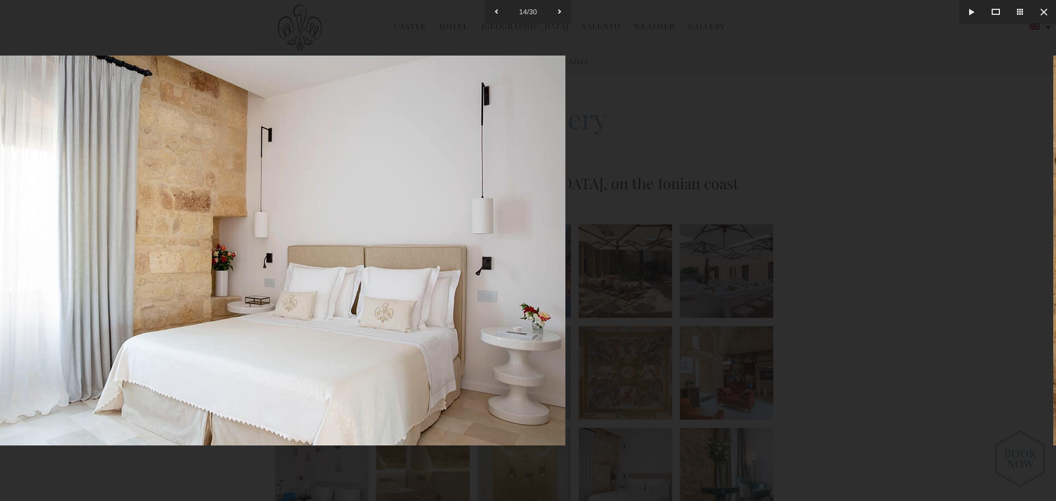
drag, startPoint x: 462, startPoint y: 263, endPoint x: 196, endPoint y: 218, distance: 269.9
click at [219, 221] on img at bounding box center [273, 251] width 585 height 390
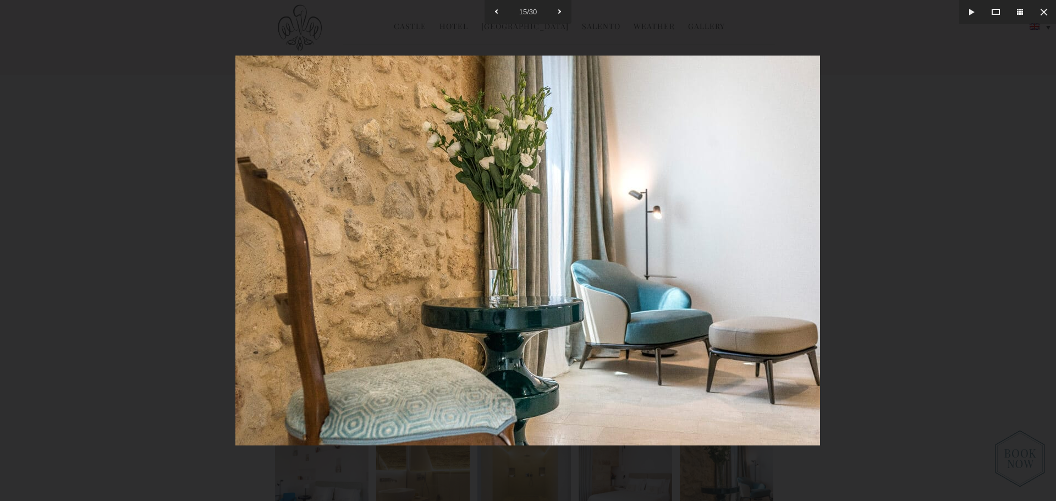
drag, startPoint x: 640, startPoint y: 260, endPoint x: 2, endPoint y: 200, distance: 640.7
click at [235, 200] on img at bounding box center [527, 251] width 585 height 390
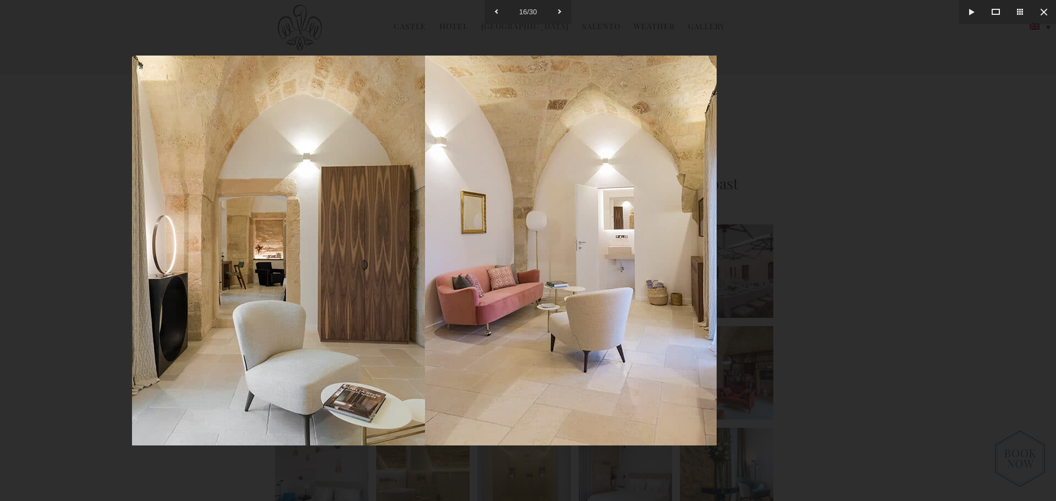
drag, startPoint x: 625, startPoint y: 249, endPoint x: 221, endPoint y: 233, distance: 404.5
click at [184, 236] on img at bounding box center [424, 251] width 585 height 390
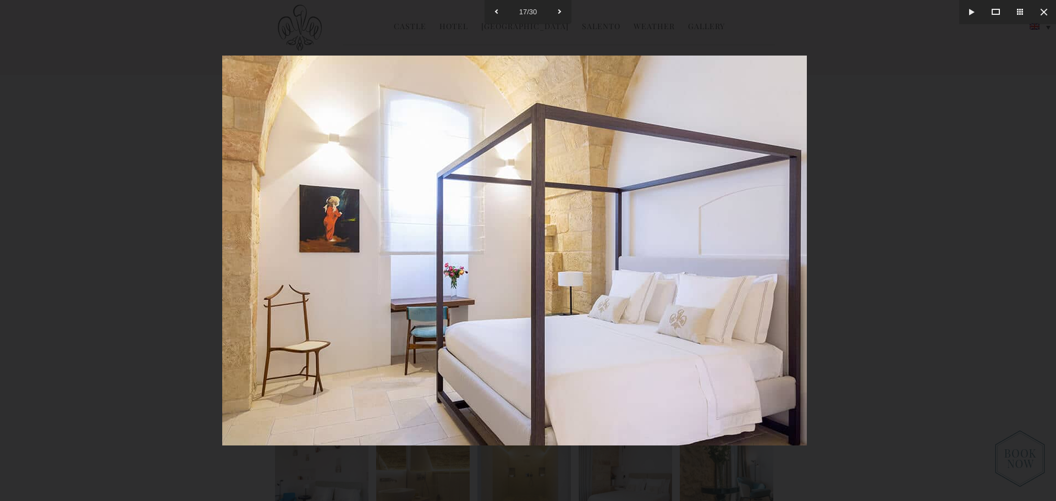
drag, startPoint x: 641, startPoint y: 267, endPoint x: 202, endPoint y: 221, distance: 441.8
click at [222, 222] on img at bounding box center [514, 251] width 585 height 390
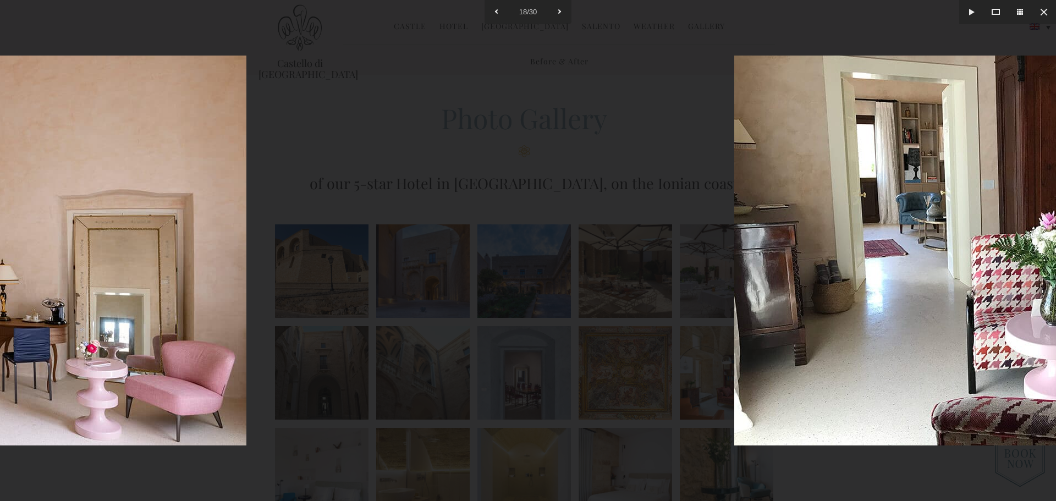
drag, startPoint x: 694, startPoint y: 252, endPoint x: 105, endPoint y: 206, distance: 590.7
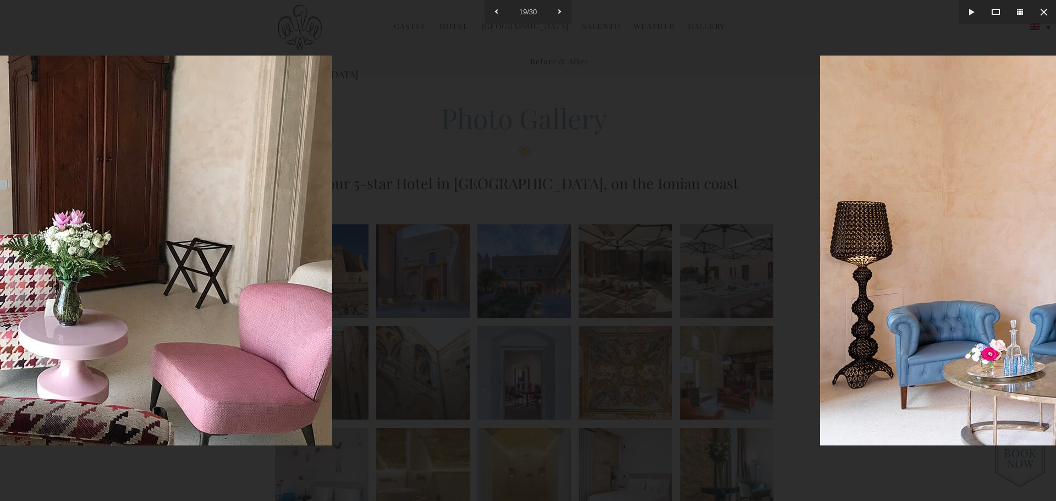
drag, startPoint x: 119, startPoint y: 220, endPoint x: 109, endPoint y: 216, distance: 10.8
click at [96, 217] on img at bounding box center [40, 251] width 585 height 390
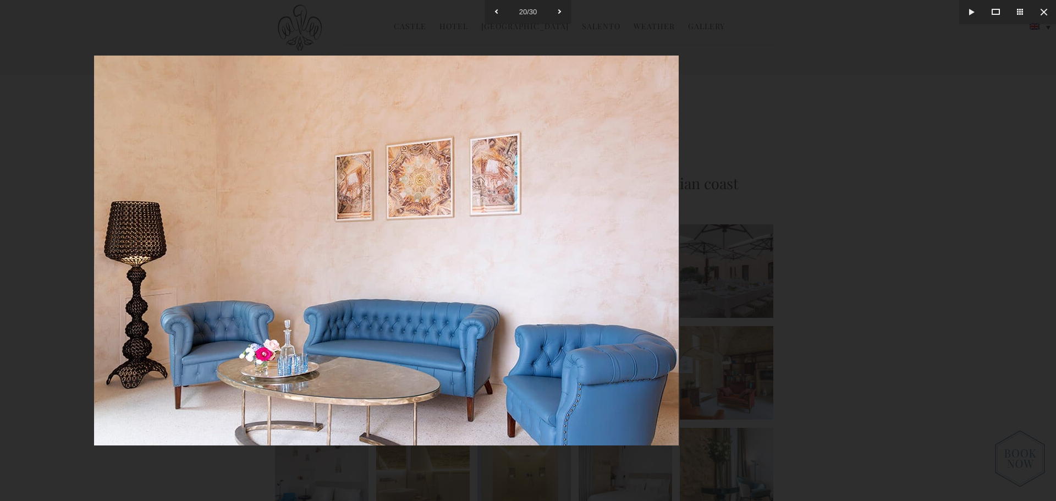
drag, startPoint x: 560, startPoint y: 284, endPoint x: 333, endPoint y: 276, distance: 227.3
click at [411, 280] on img at bounding box center [386, 251] width 585 height 390
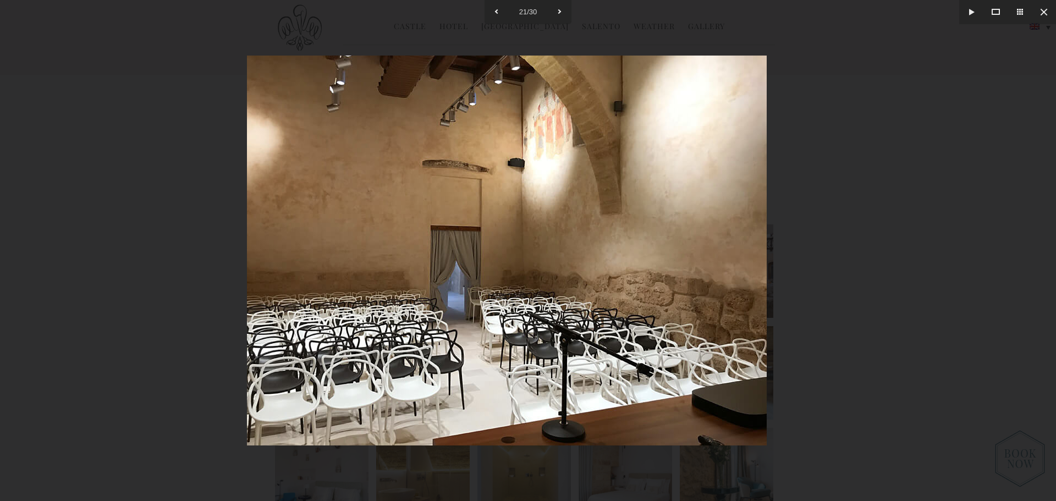
drag, startPoint x: 763, startPoint y: 327, endPoint x: 314, endPoint y: 294, distance: 450.5
click at [296, 291] on img at bounding box center [507, 251] width 520 height 390
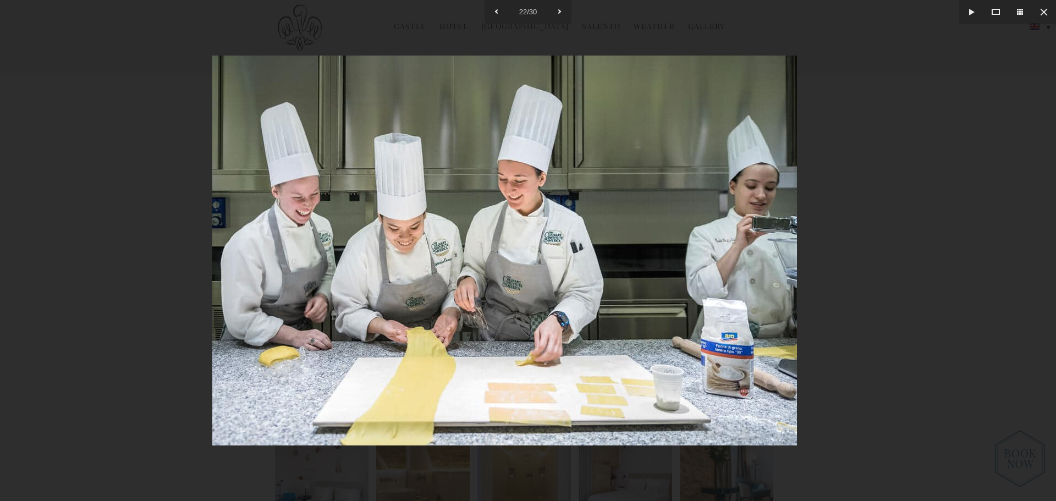
drag, startPoint x: 690, startPoint y: 331, endPoint x: 349, endPoint y: 303, distance: 342.7
click at [349, 303] on img at bounding box center [504, 251] width 585 height 390
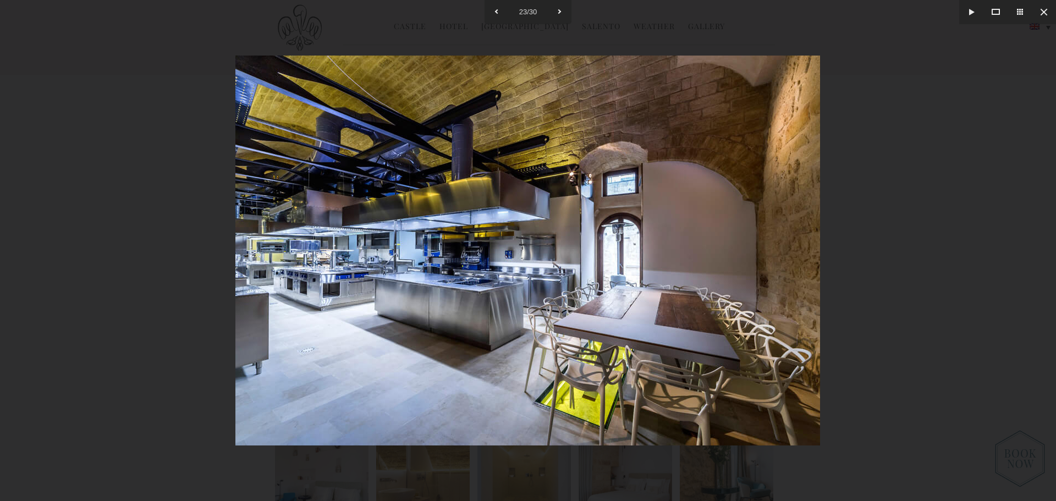
click at [930, 302] on div at bounding box center [528, 250] width 1056 height 501
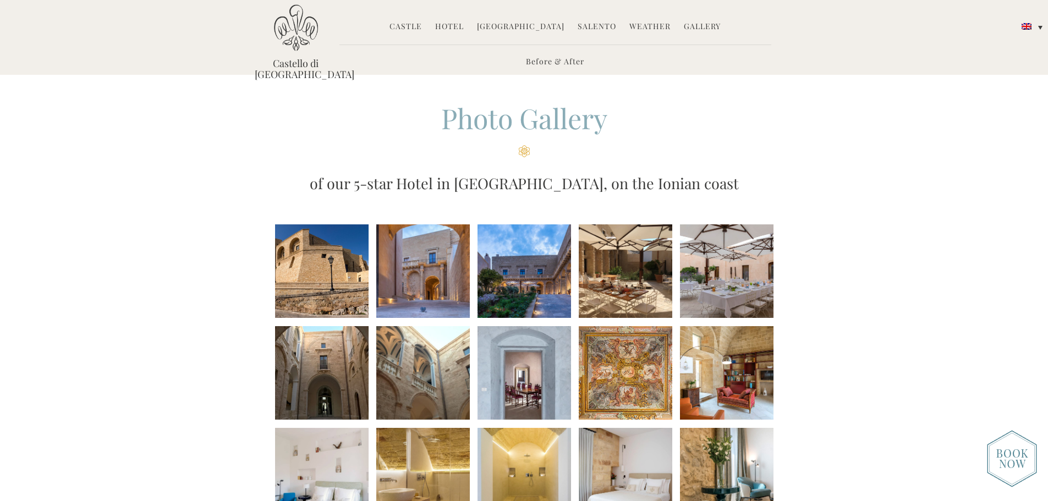
click at [457, 25] on link "Hotel" at bounding box center [449, 27] width 29 height 13
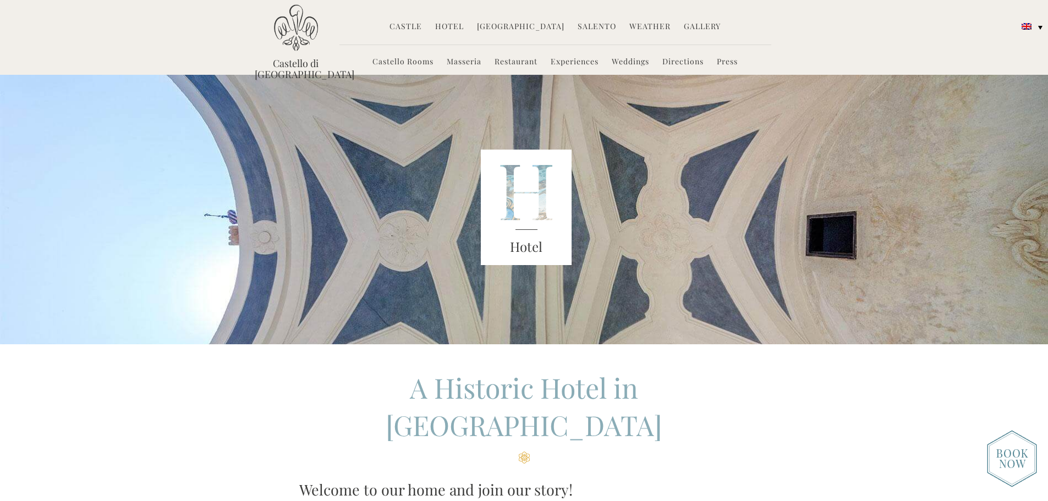
click at [419, 59] on link "Castello Rooms" at bounding box center [402, 62] width 61 height 13
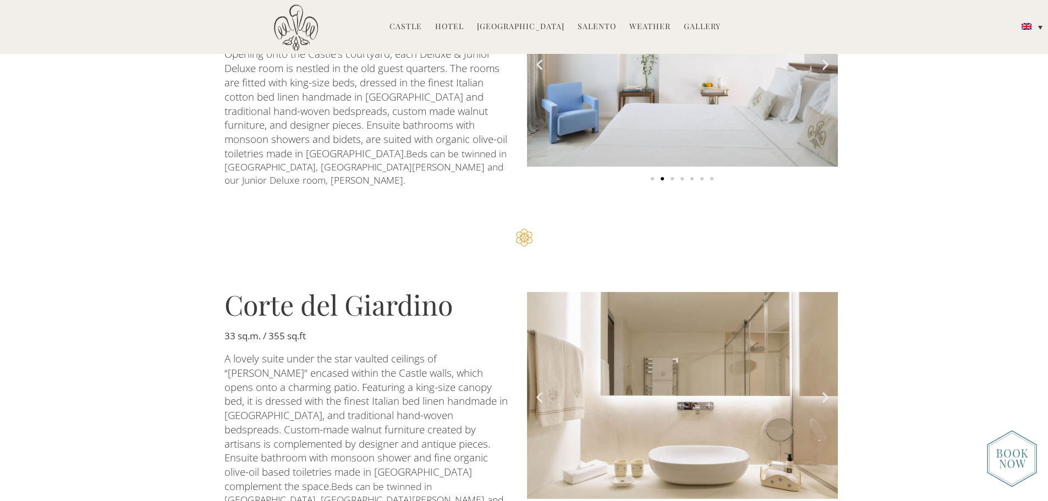
scroll to position [1100, 0]
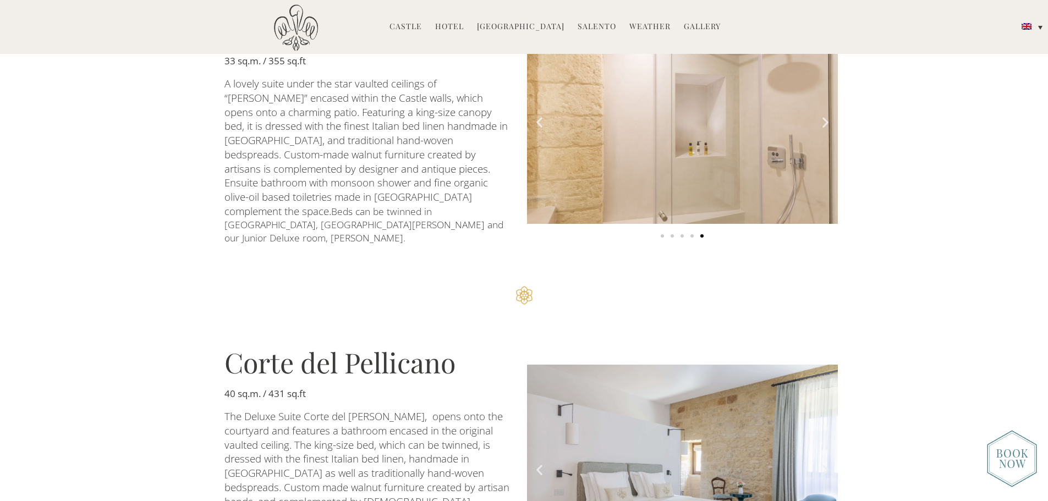
click at [538, 463] on icon "Previous slide" at bounding box center [539, 470] width 14 height 14
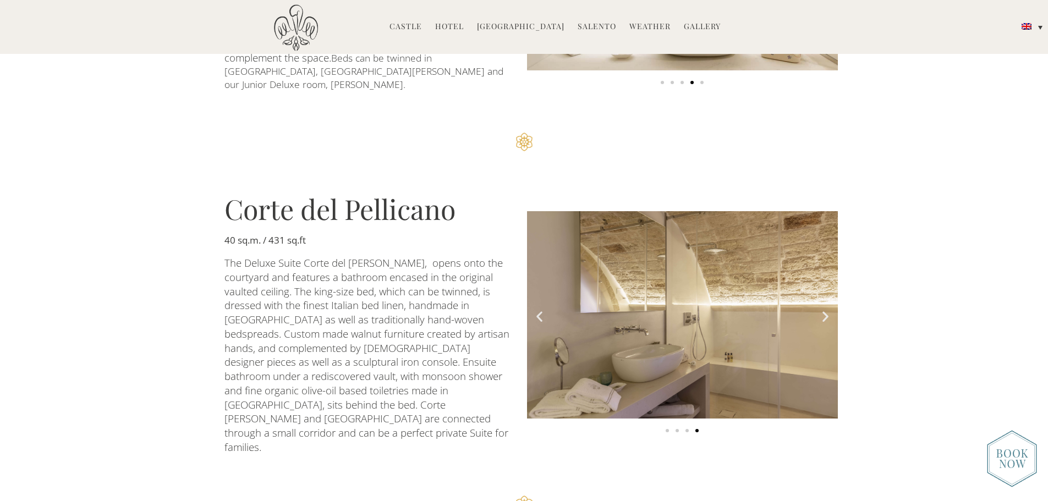
scroll to position [1375, 0]
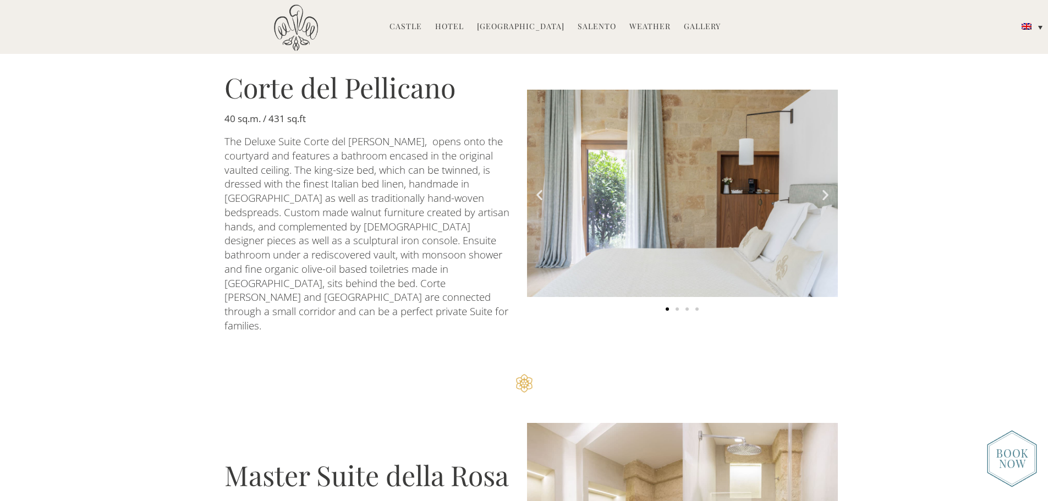
click at [1009, 463] on img at bounding box center [1012, 458] width 50 height 57
